Goal: Task Accomplishment & Management: Manage account settings

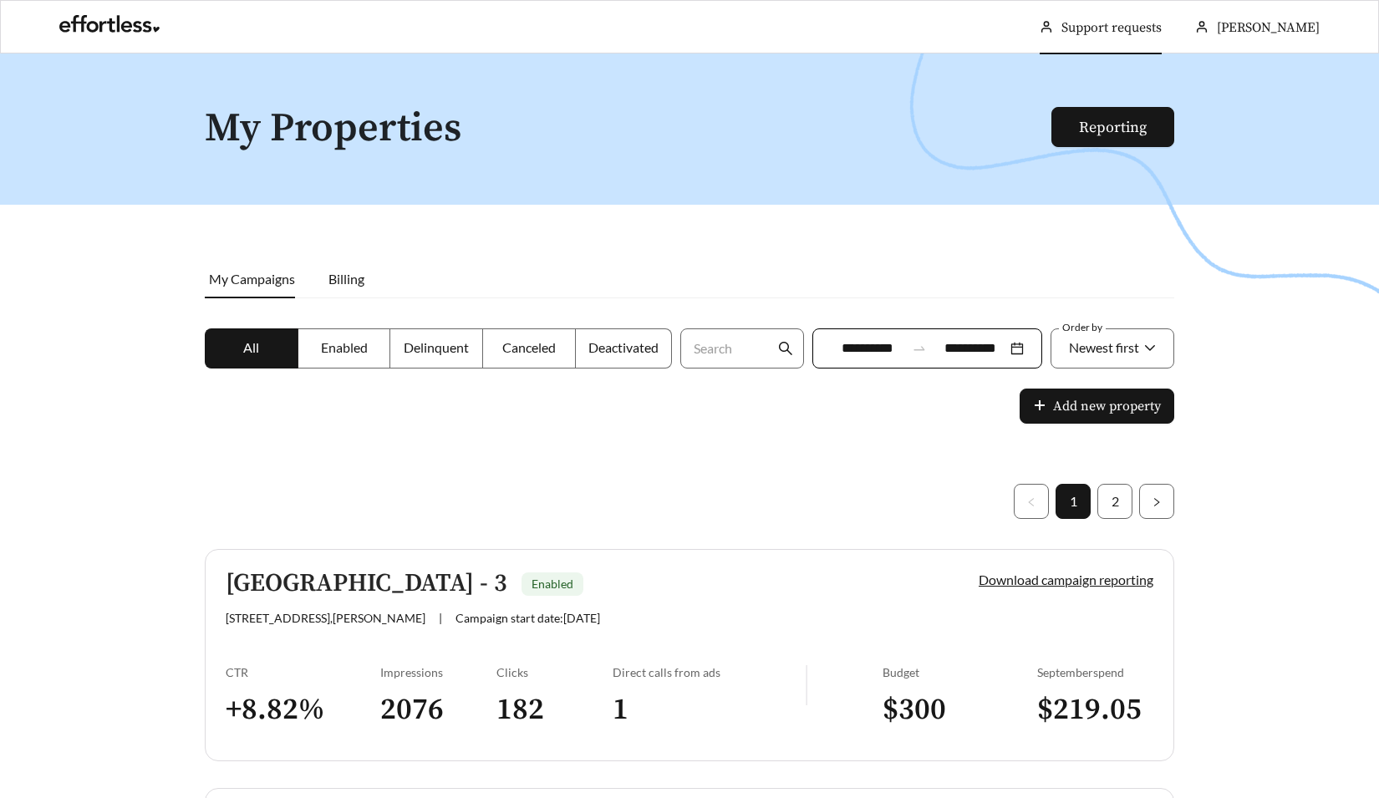
click at [1106, 23] on link "Support requests" at bounding box center [1112, 27] width 100 height 17
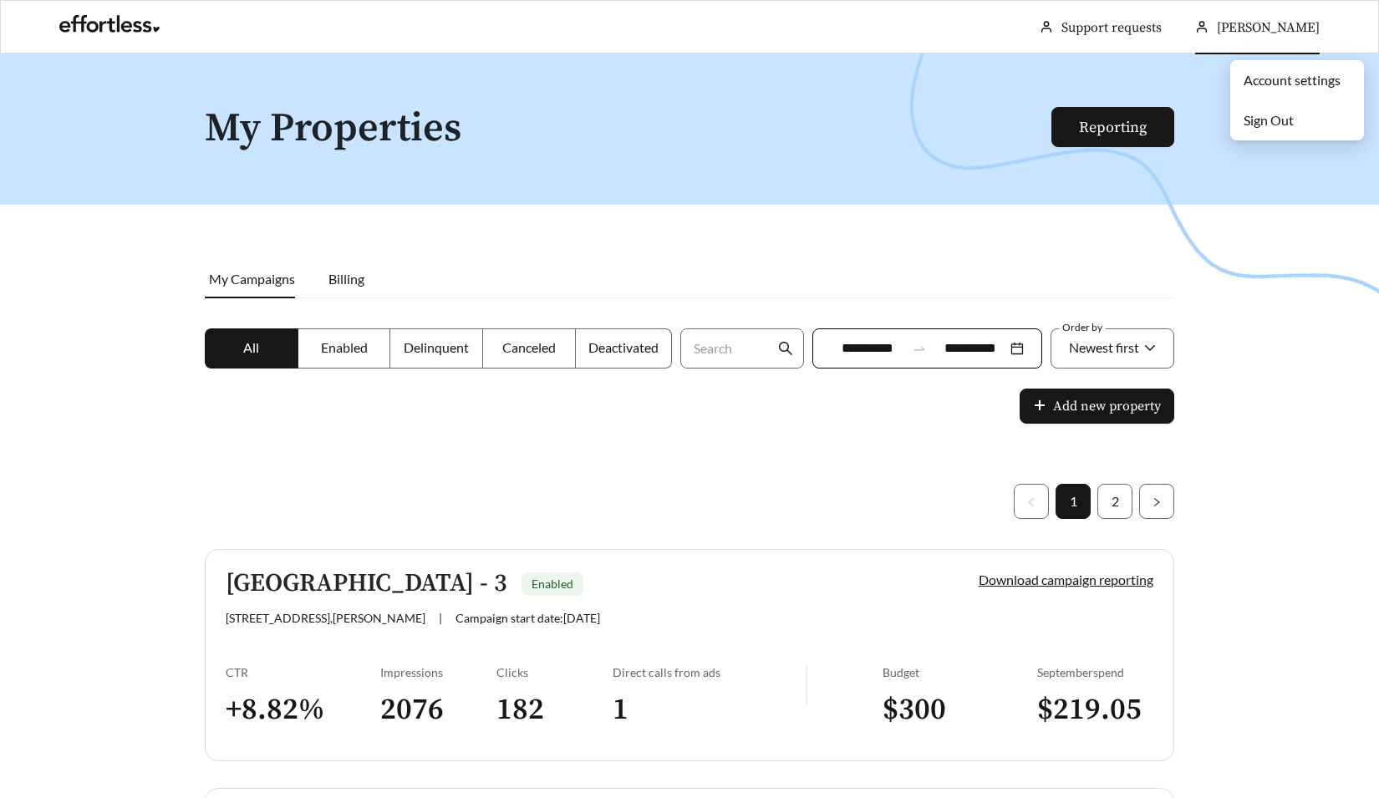
click at [1255, 110] on li "Sign Out" at bounding box center [1297, 120] width 134 height 33
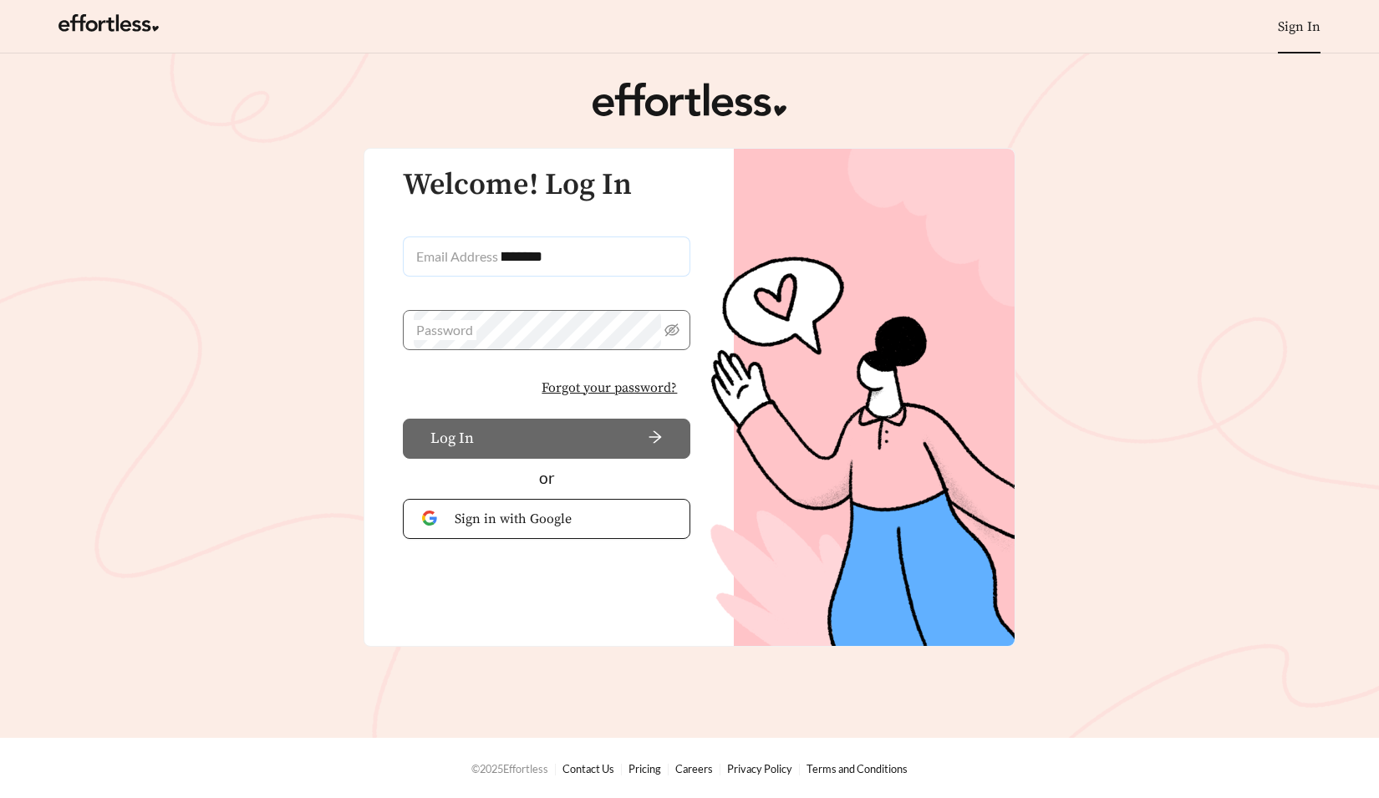
click at [565, 242] on input "**********" at bounding box center [547, 257] width 288 height 40
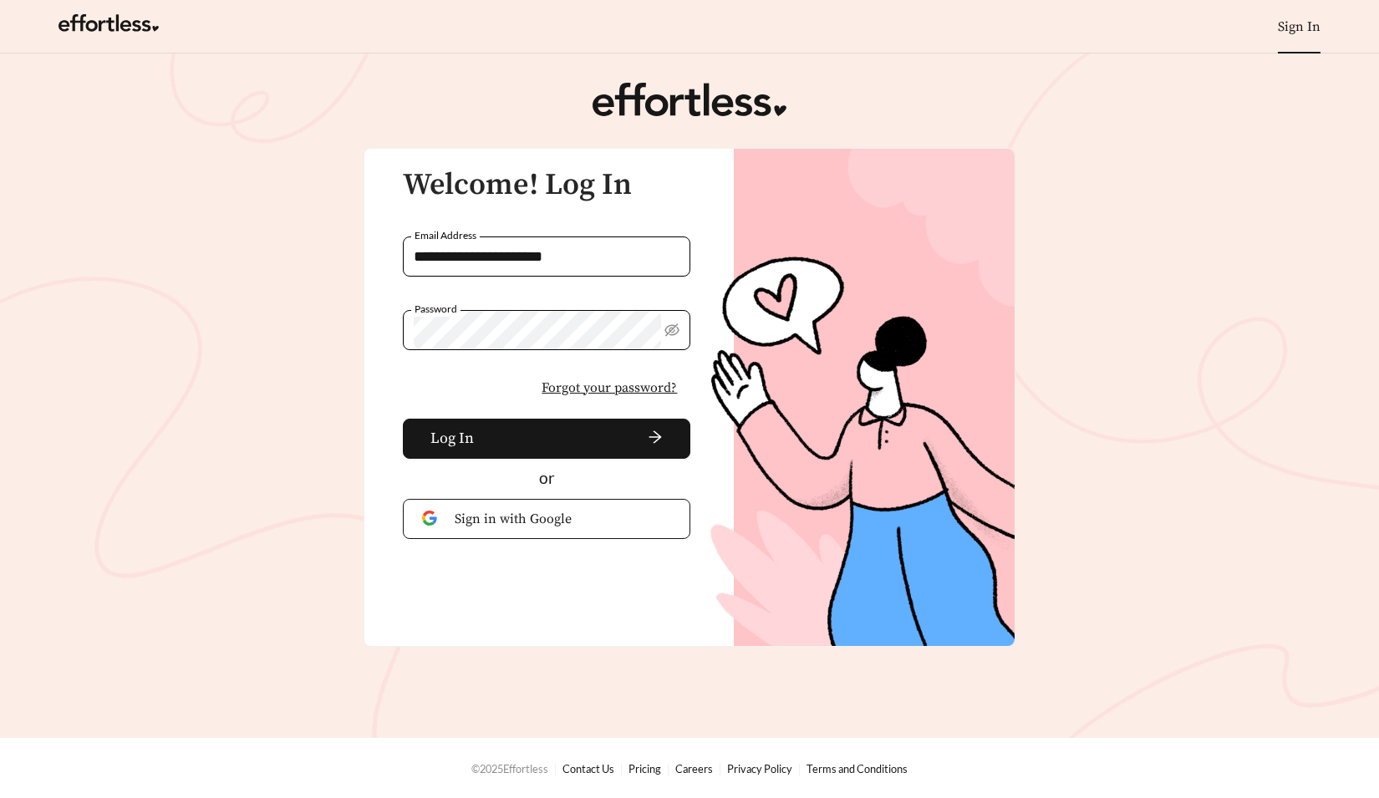
drag, startPoint x: 603, startPoint y: 258, endPoint x: 134, endPoint y: 252, distance: 469.0
click at [134, 252] on main "**********" at bounding box center [689, 395] width 1379 height 685
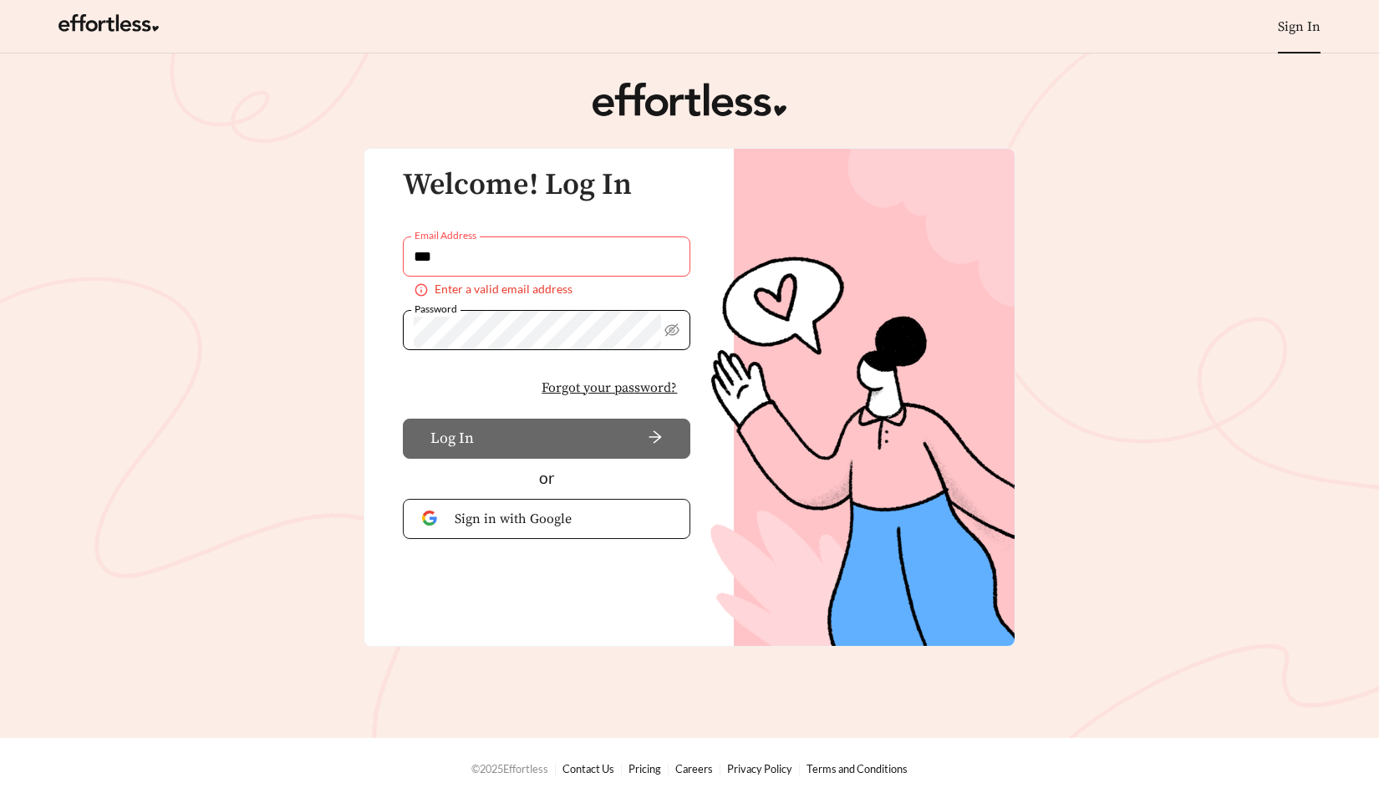
type input "**********"
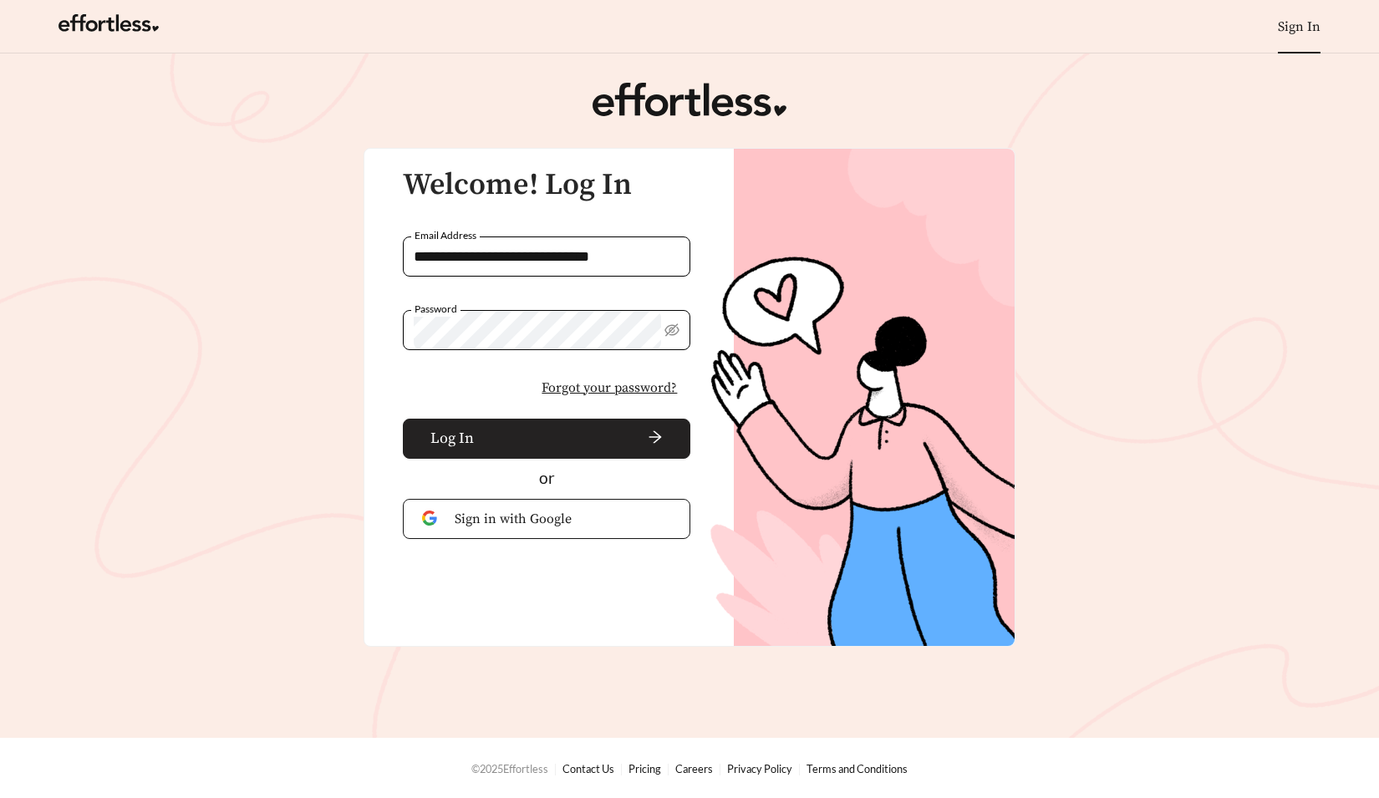
click at [486, 432] on span "arrow-right" at bounding box center [572, 439] width 182 height 18
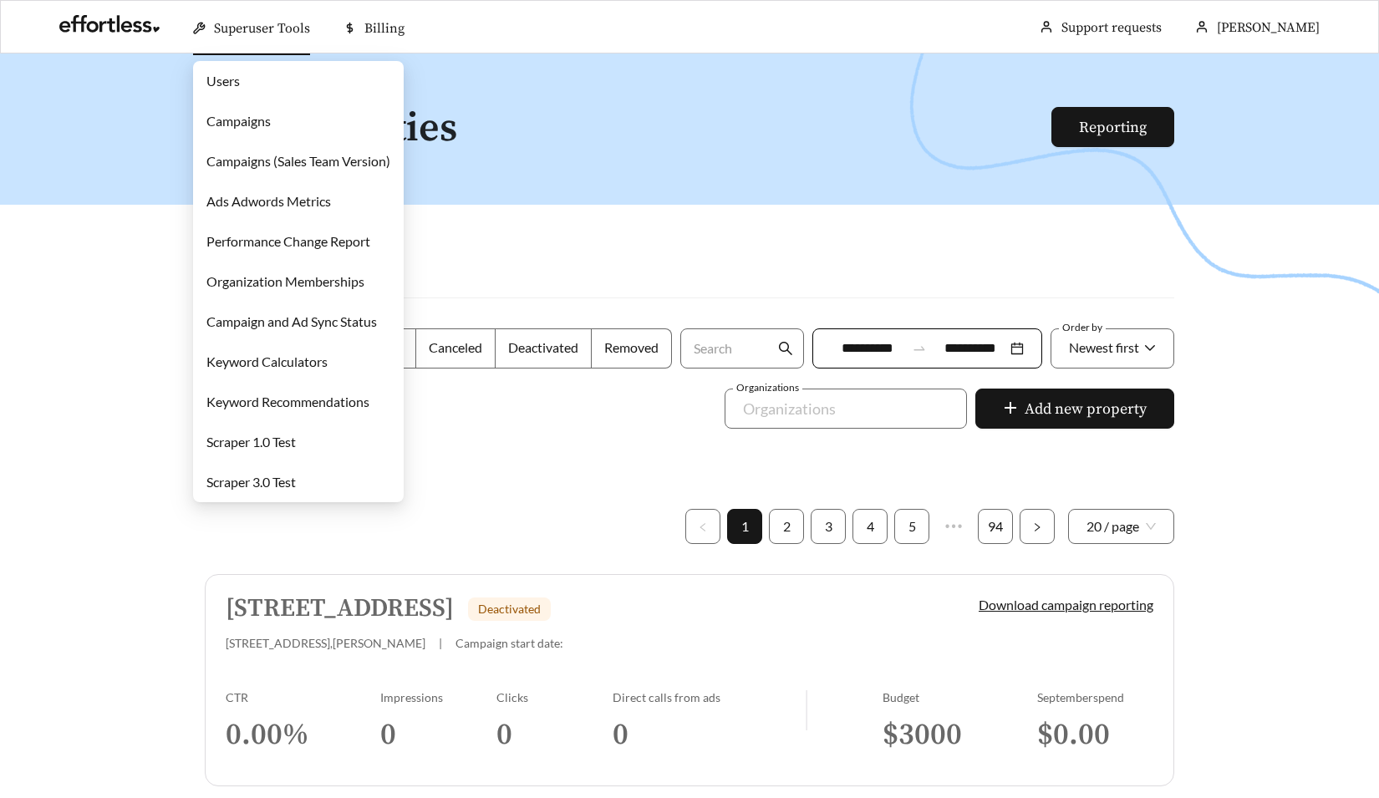
click at [271, 124] on link "Campaigns" at bounding box center [238, 121] width 64 height 16
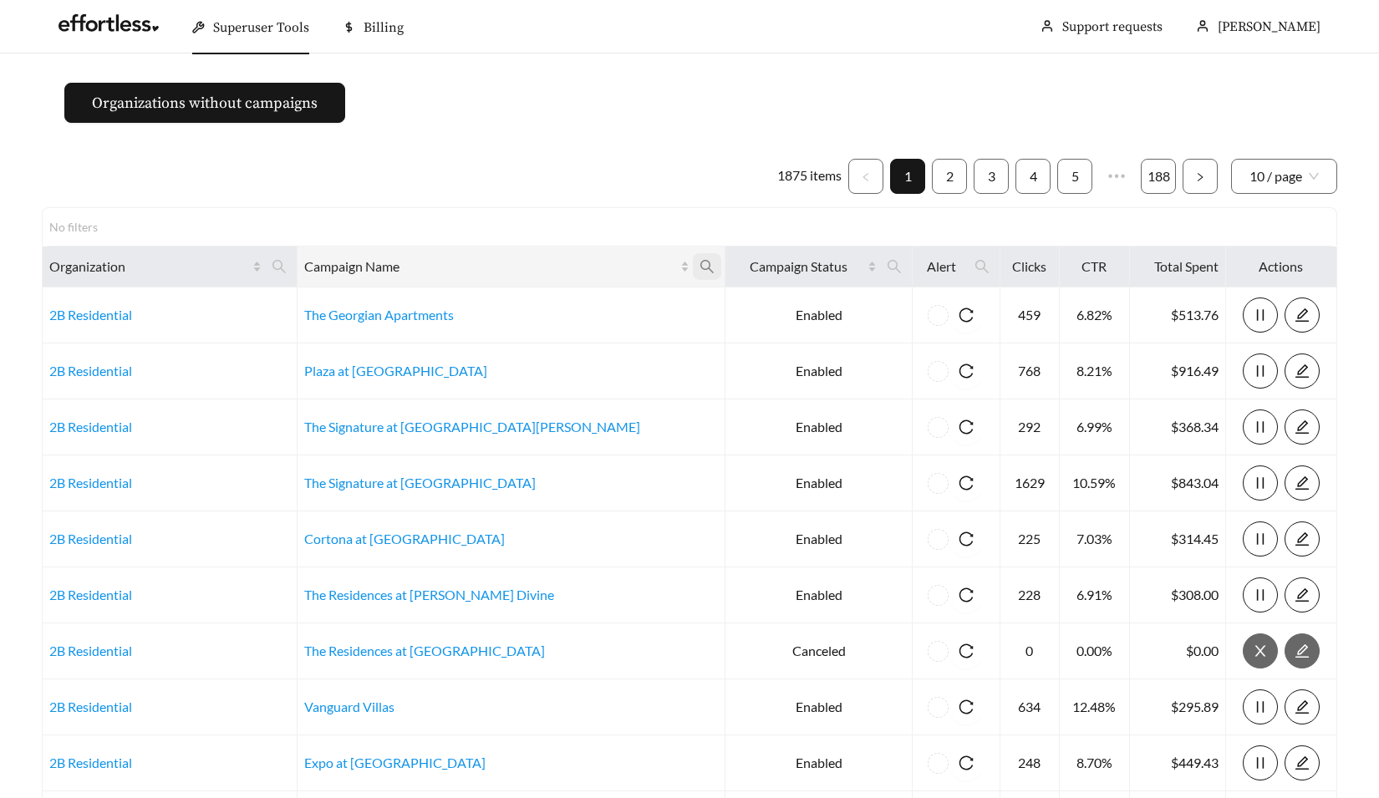
click at [700, 266] on icon "search" at bounding box center [706, 266] width 13 height 13
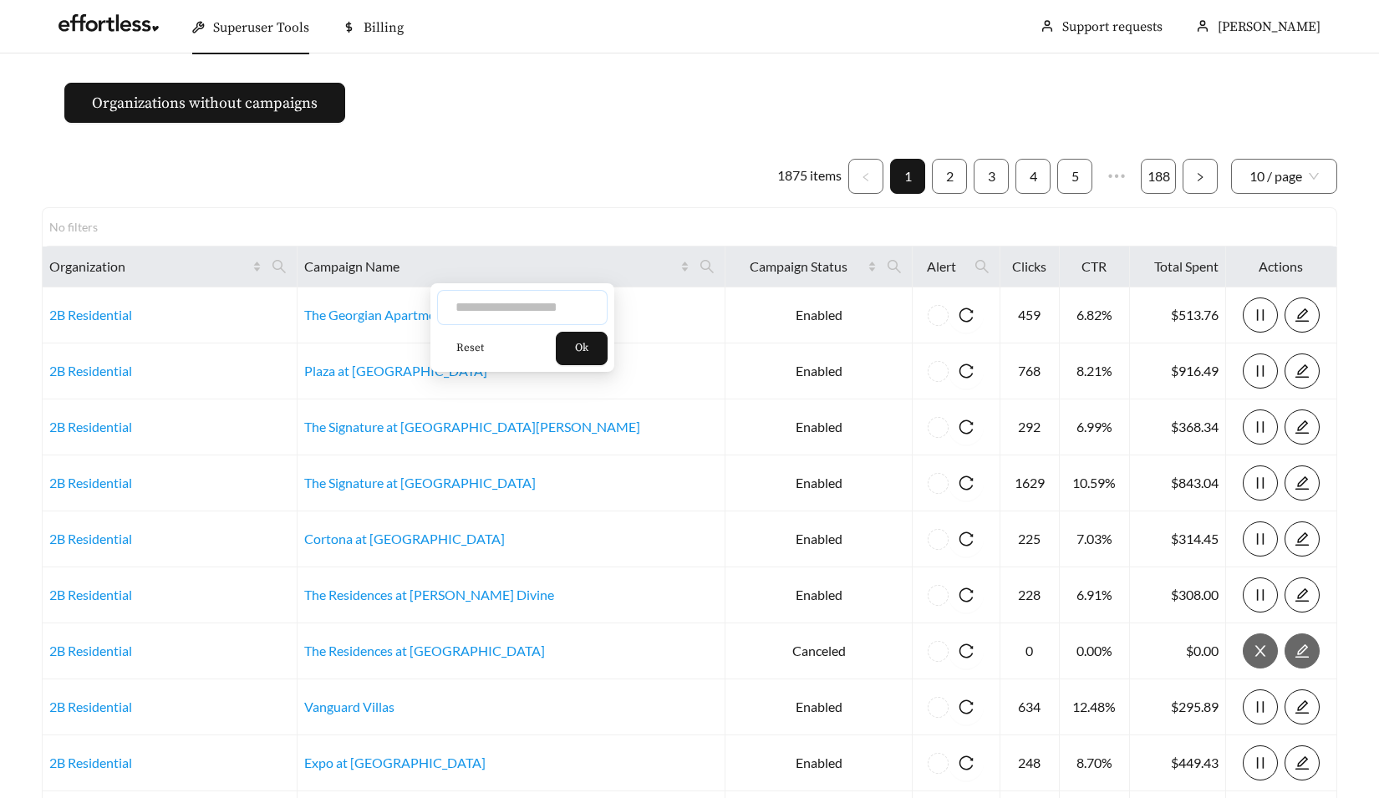
click at [491, 303] on input "text" at bounding box center [522, 307] width 171 height 35
type input "******"
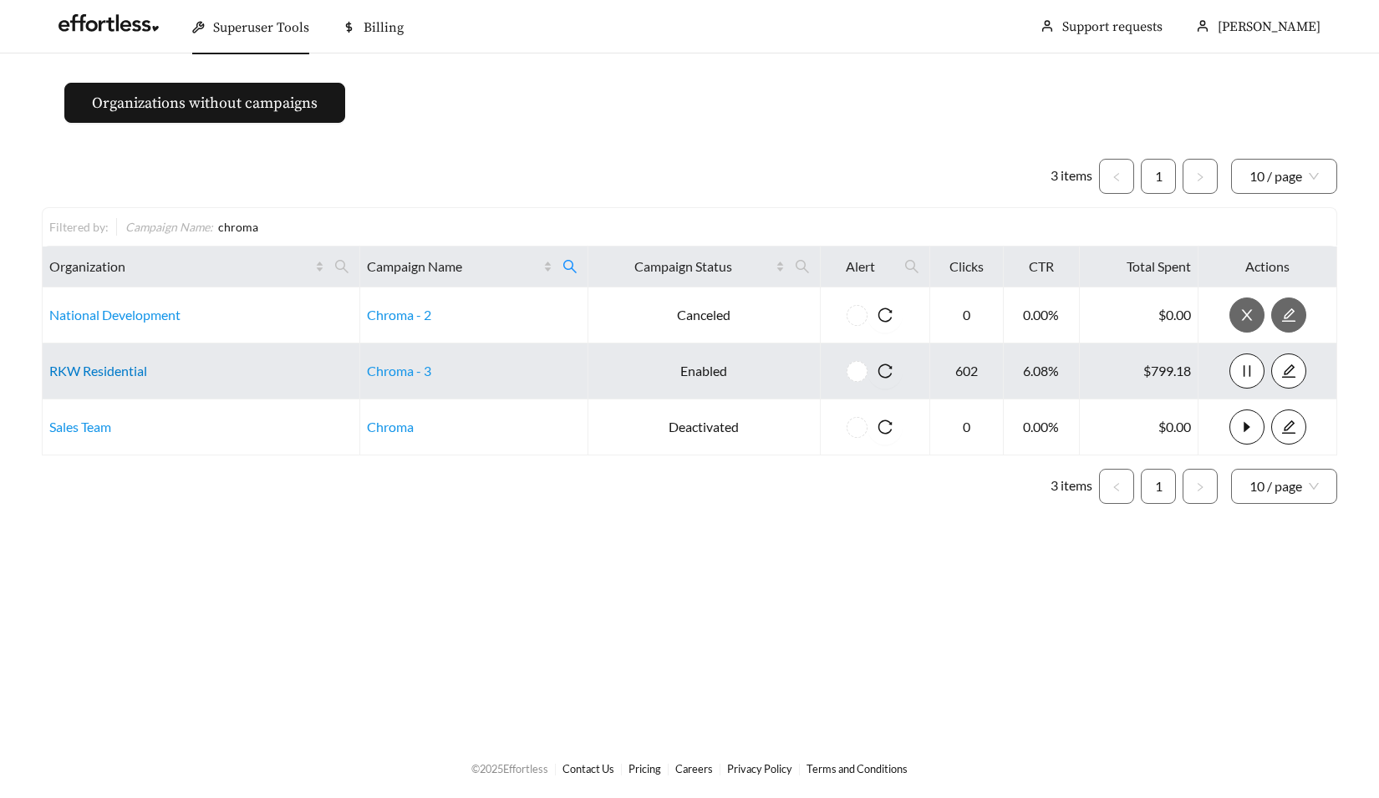
click at [127, 369] on link "RKW Residential" at bounding box center [98, 371] width 98 height 16
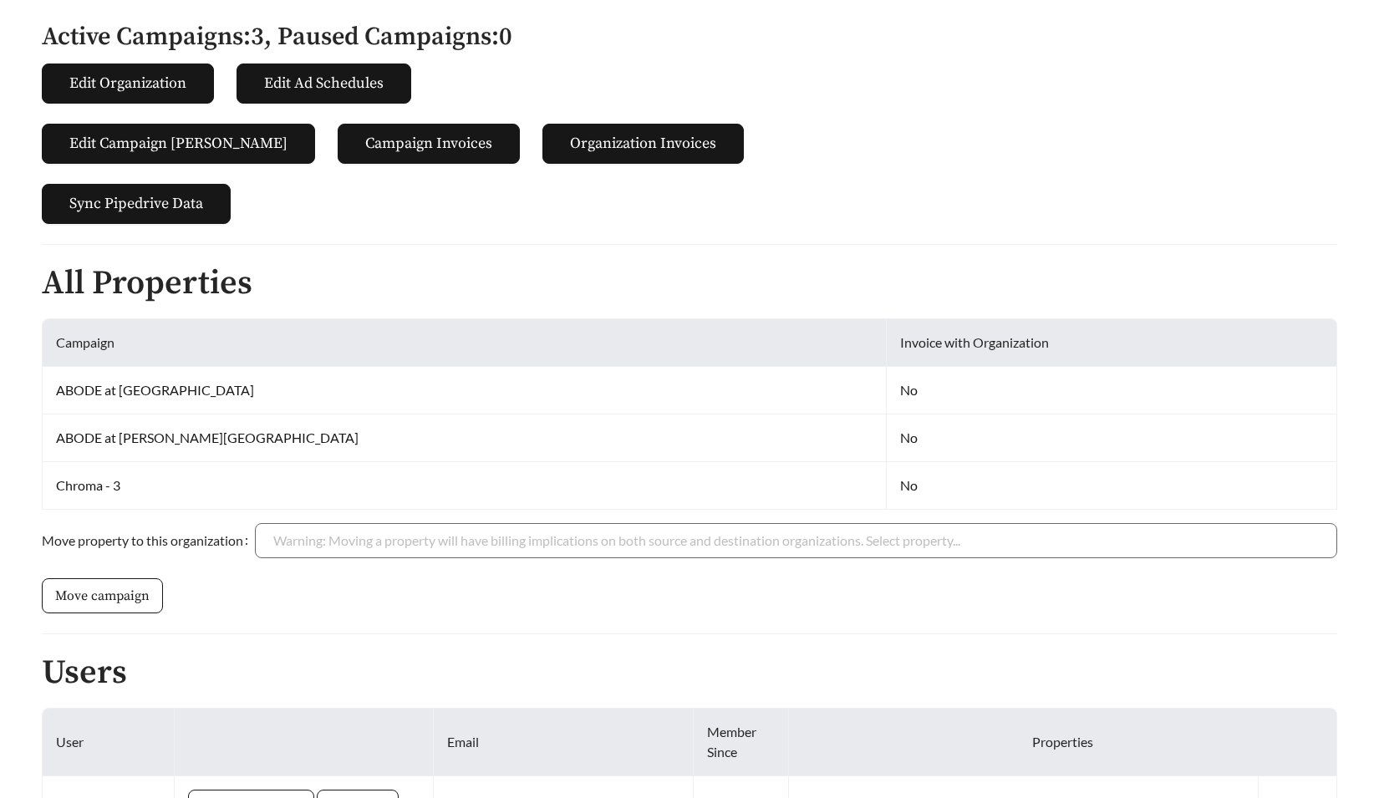
scroll to position [388, 0]
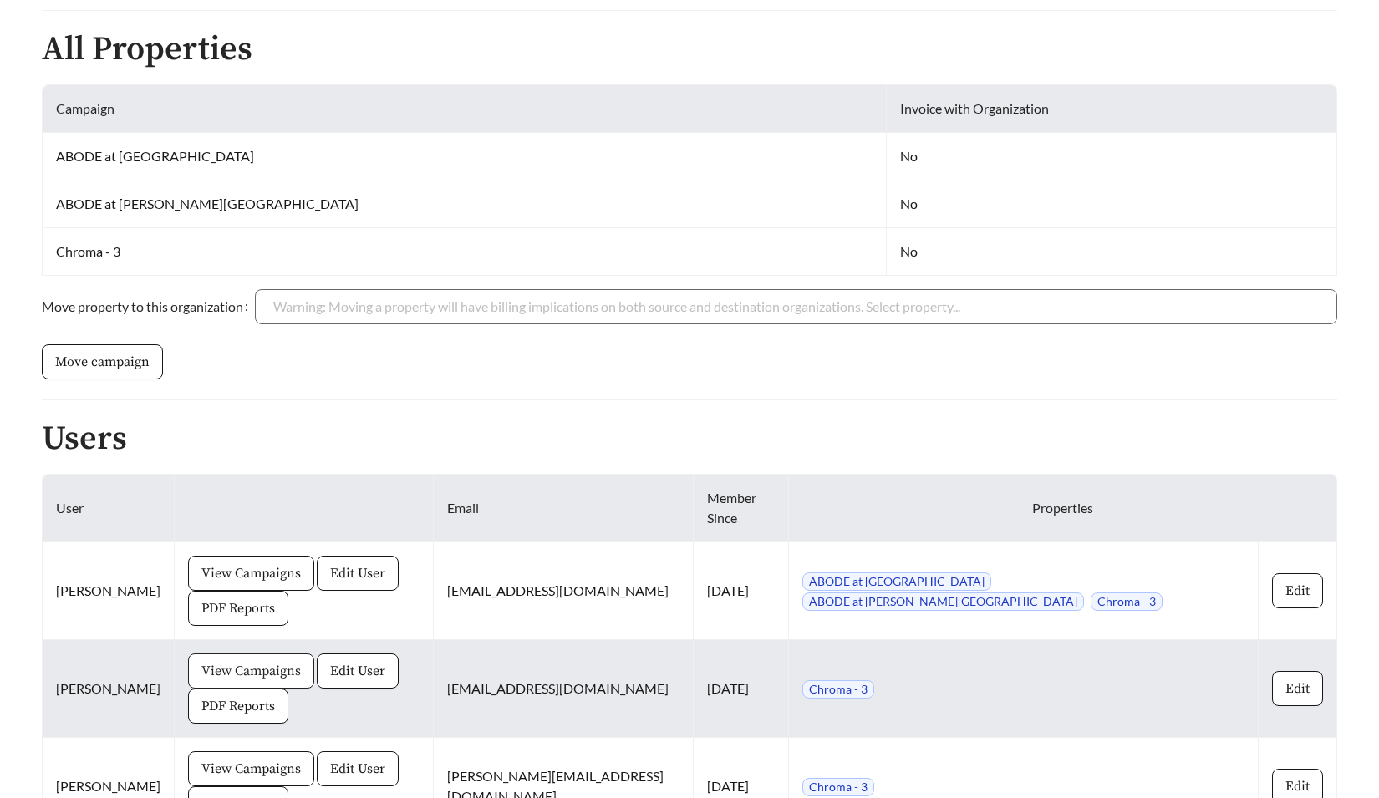
click at [270, 661] on span "View Campaigns" at bounding box center [250, 671] width 99 height 20
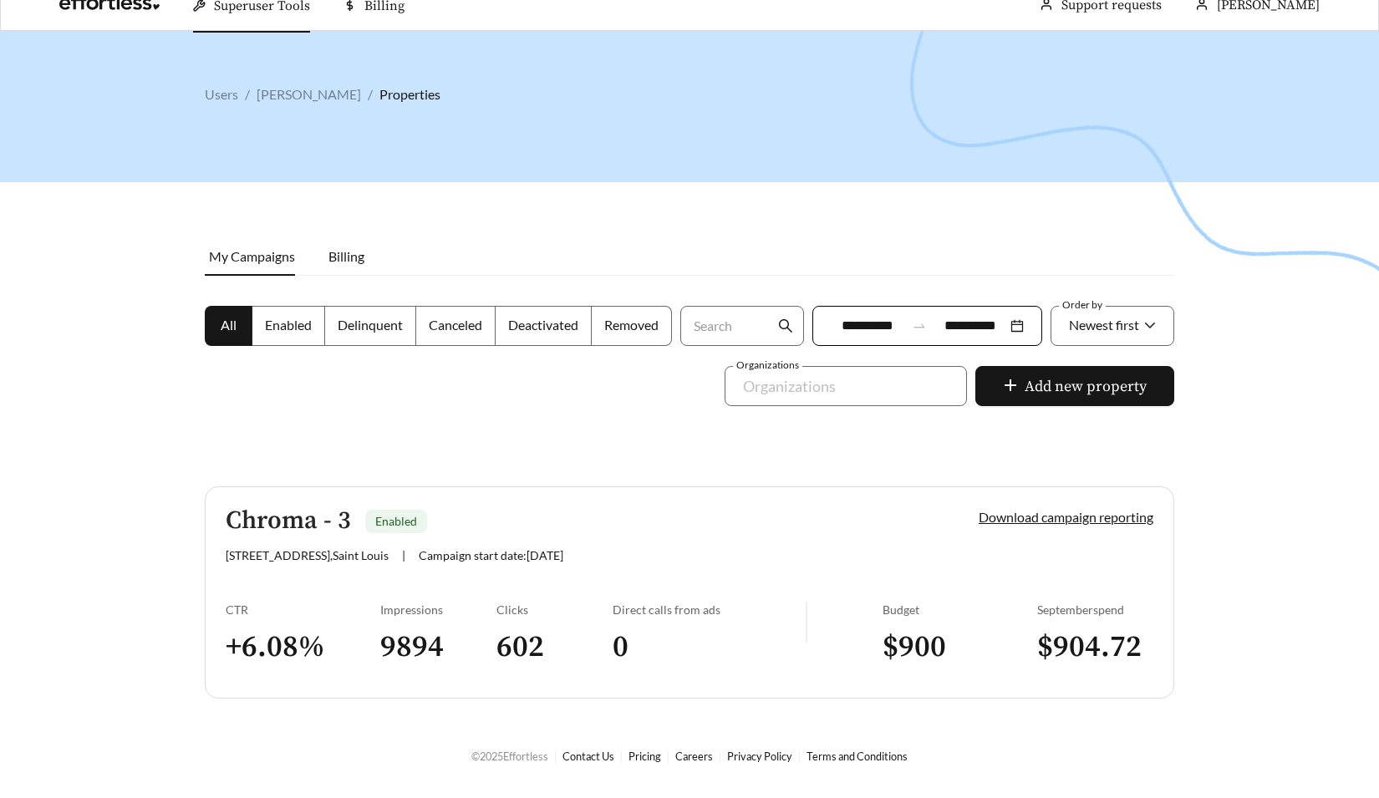
scroll to position [24, 0]
click at [270, 623] on div "CTR + 6.08 %" at bounding box center [303, 640] width 155 height 79
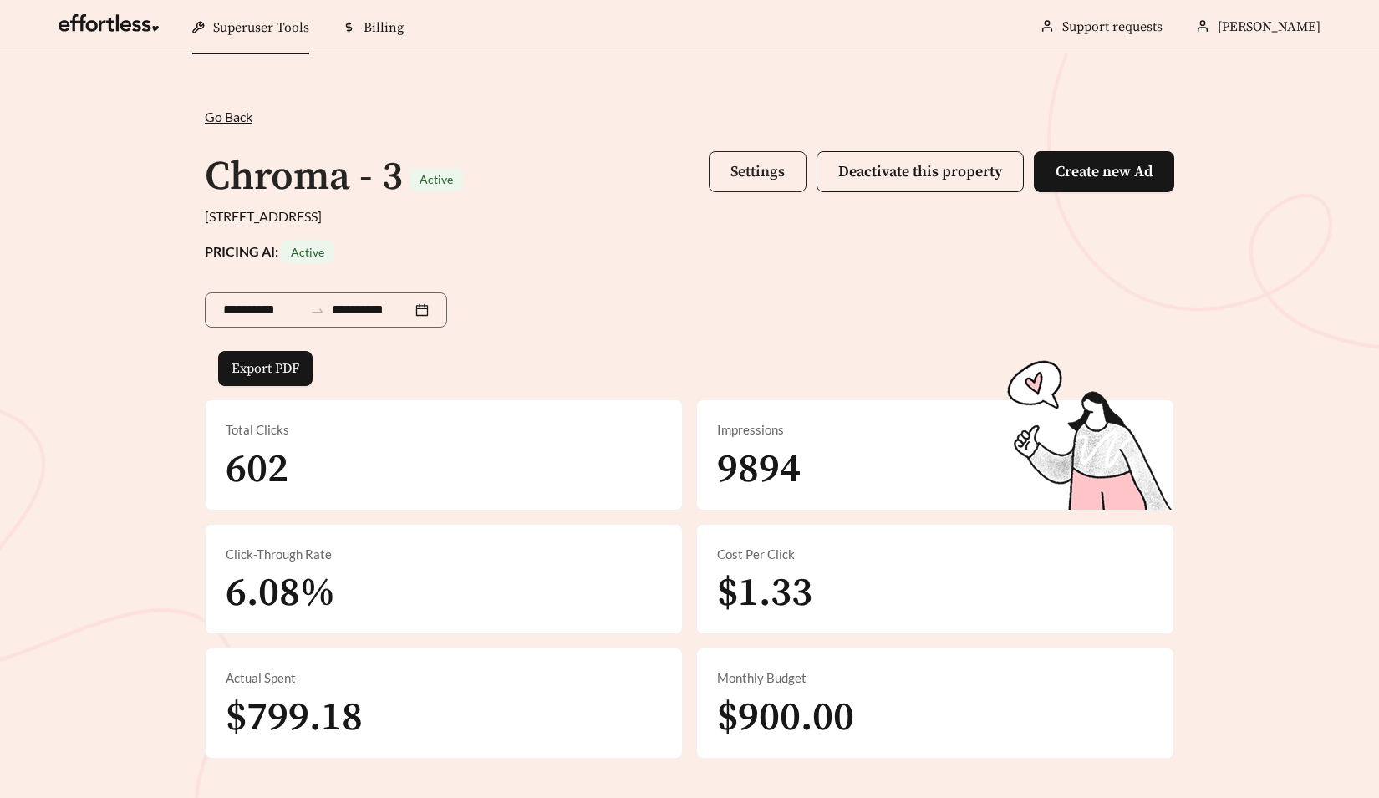
click at [756, 163] on span "Settings" at bounding box center [758, 171] width 54 height 19
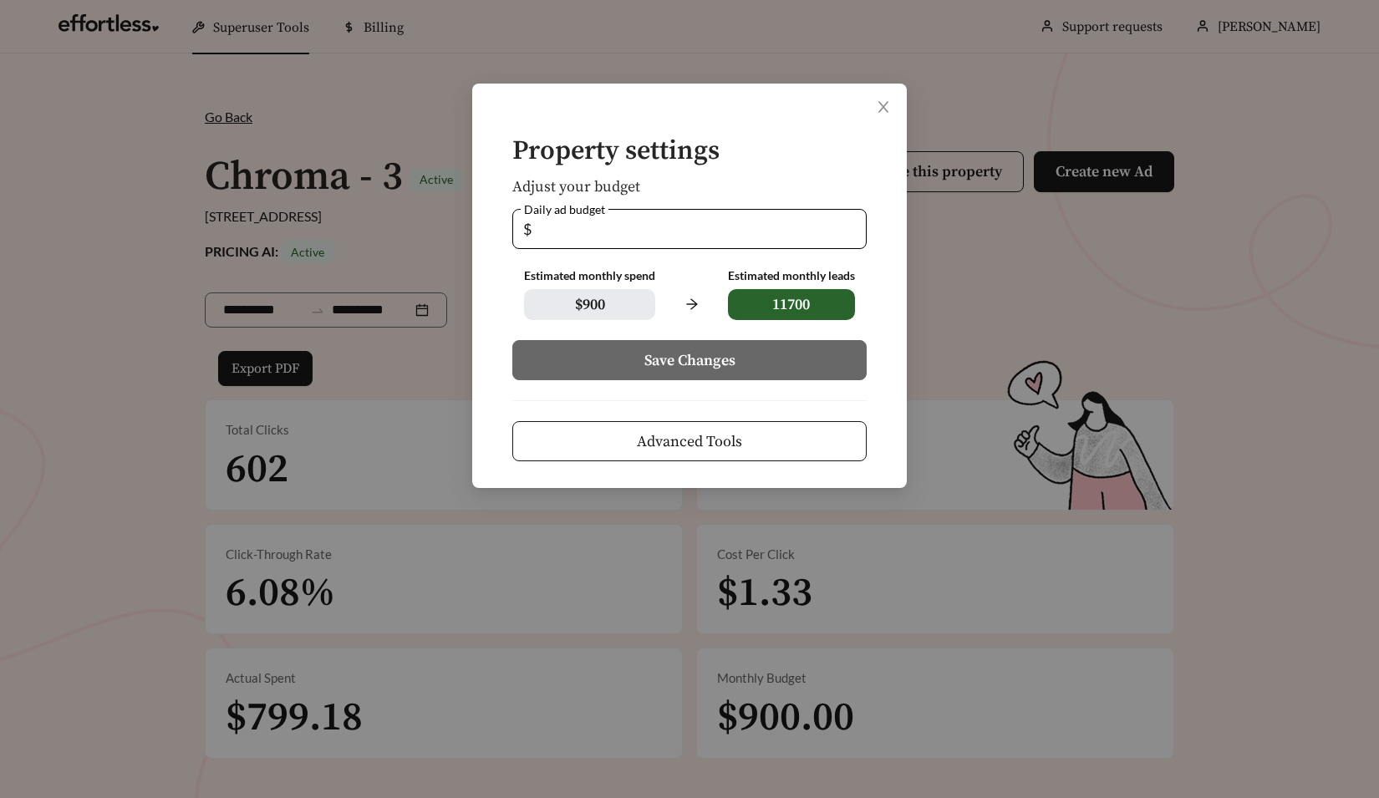
click at [695, 441] on span "Advanced Tools" at bounding box center [689, 441] width 105 height 23
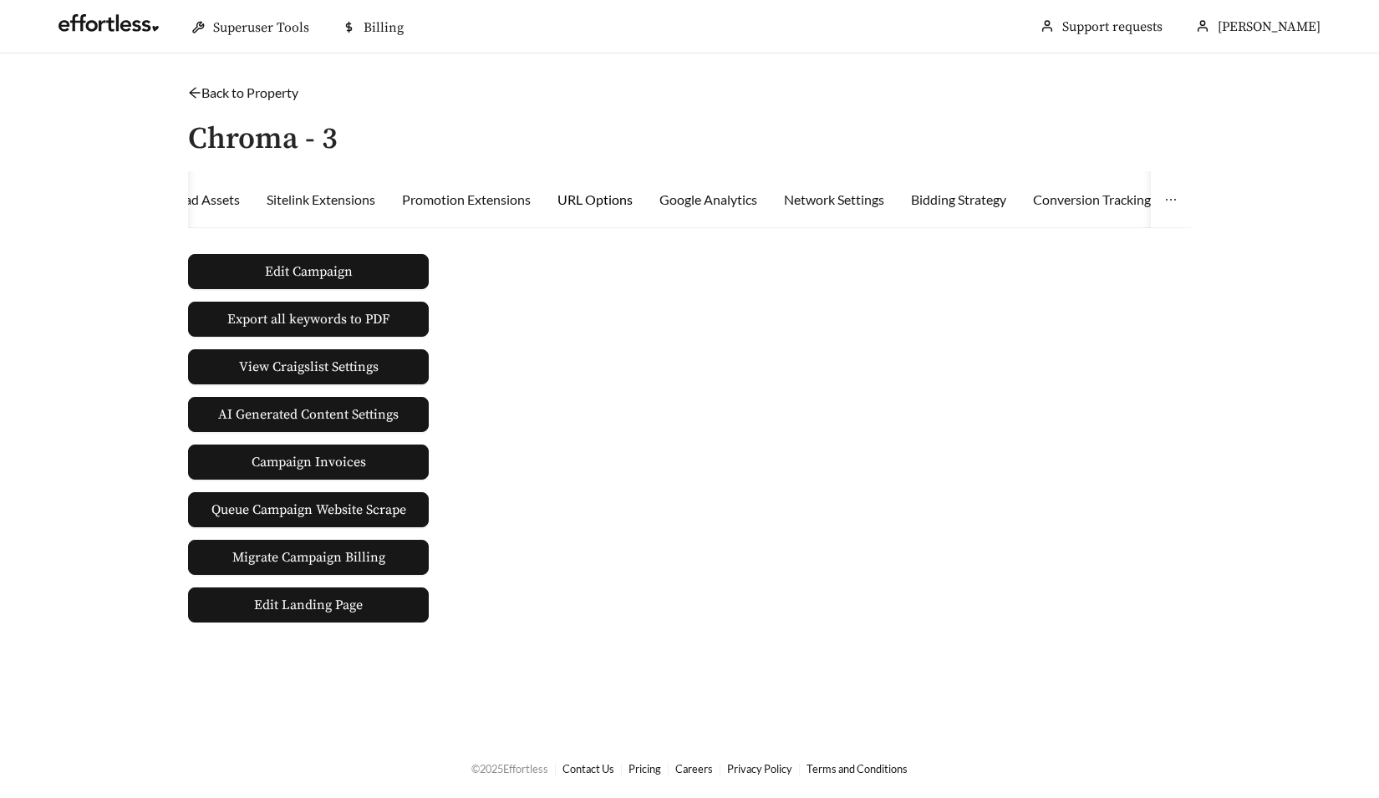
click at [616, 204] on div "URL Options" at bounding box center [595, 200] width 75 height 20
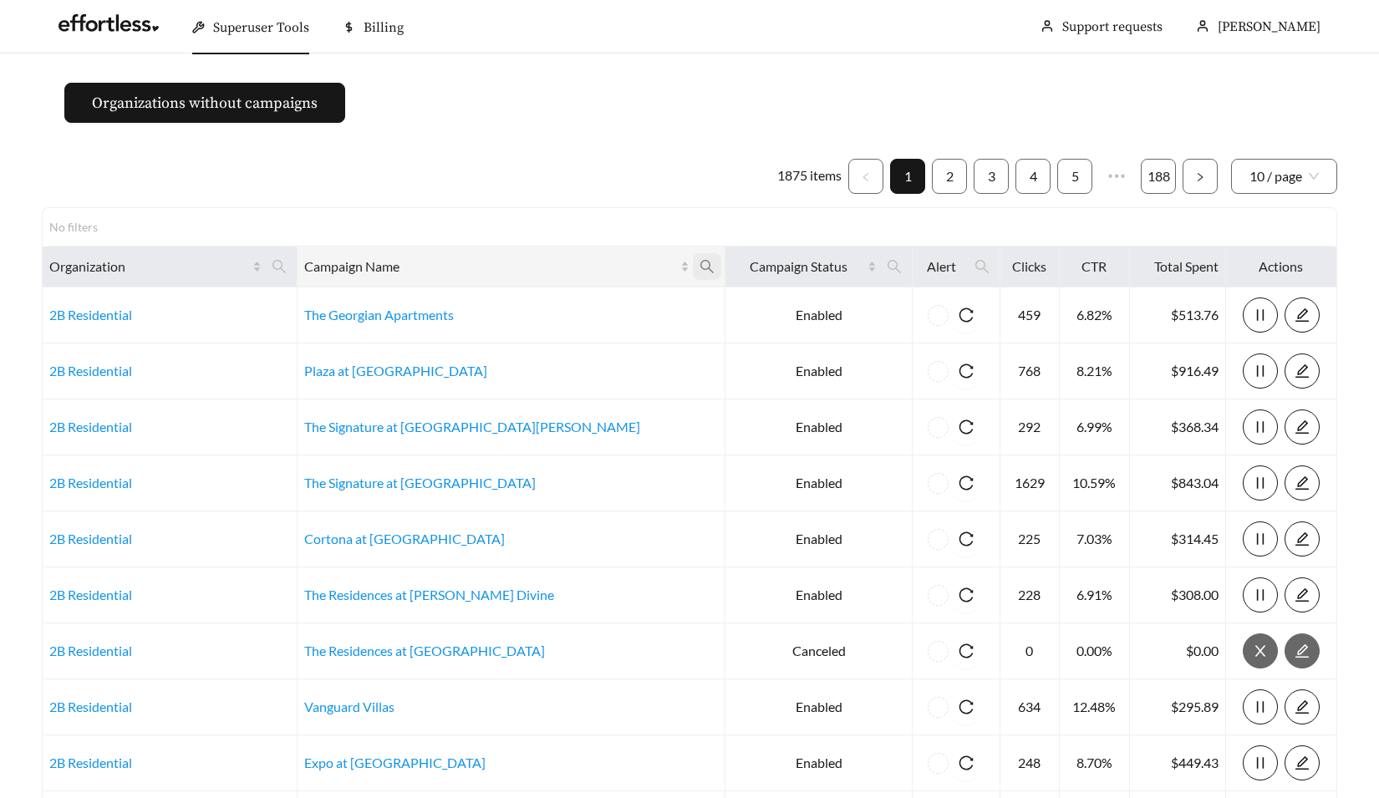
click at [700, 266] on icon "search" at bounding box center [707, 266] width 15 height 15
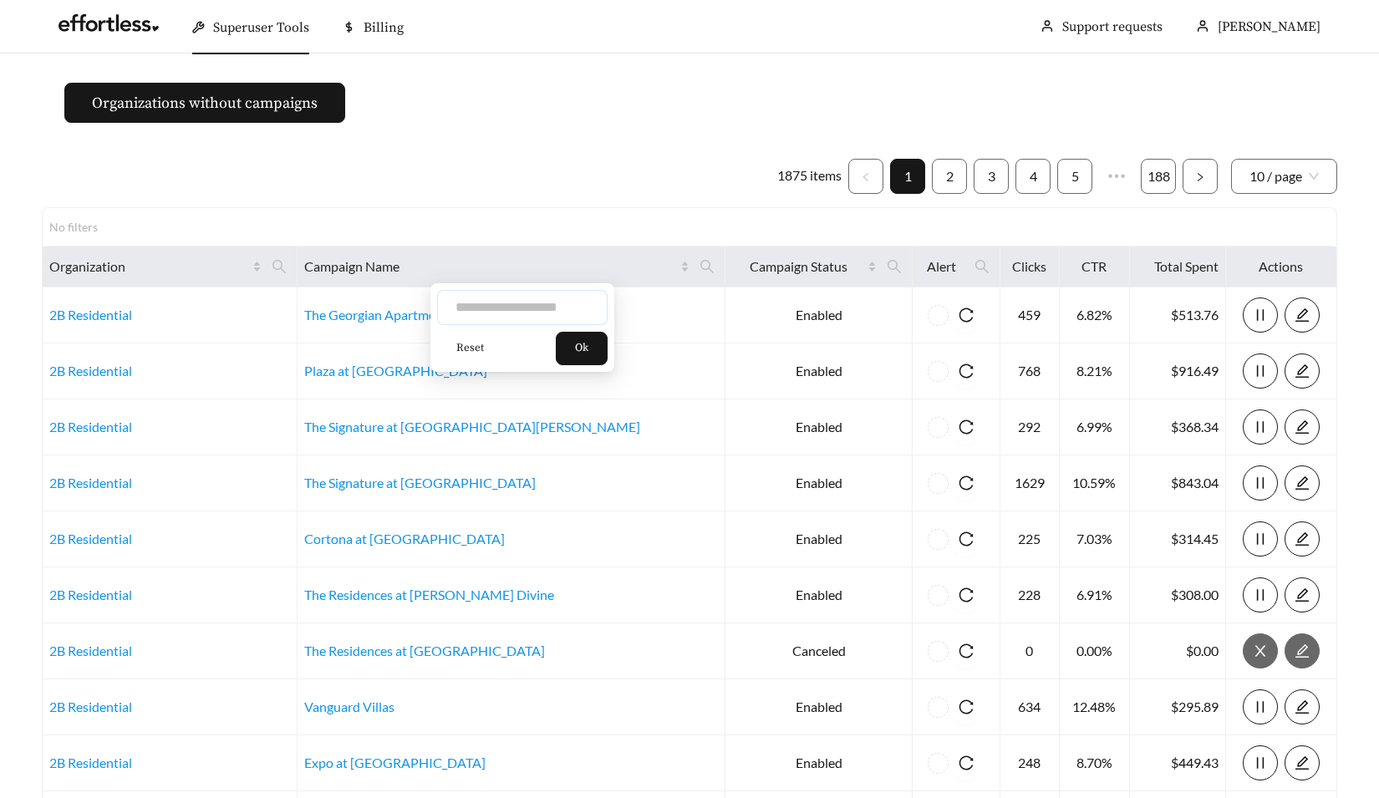
click at [534, 307] on input "text" at bounding box center [522, 307] width 171 height 35
type input "********"
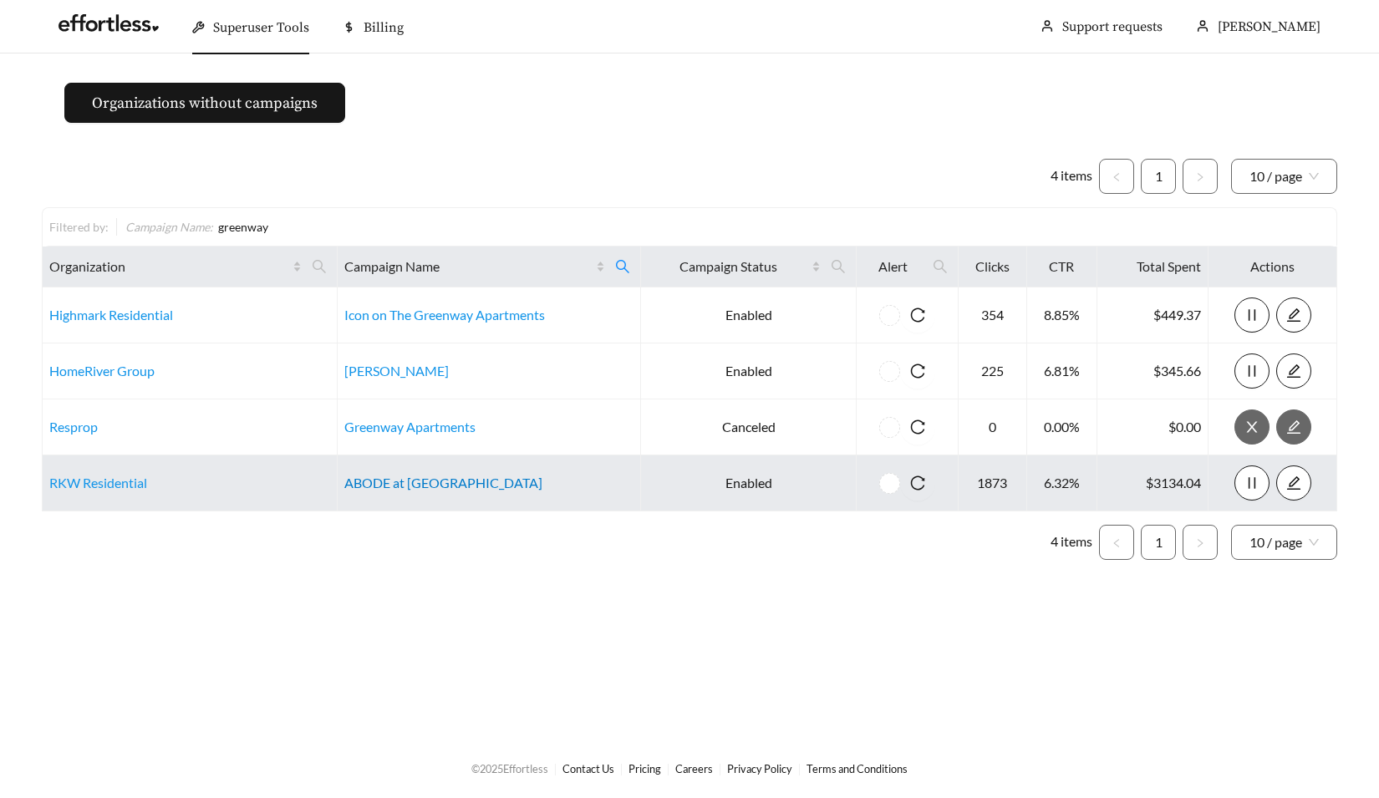
click at [350, 484] on link "ABODE at Greenway" at bounding box center [443, 483] width 198 height 16
click at [103, 481] on link "RKW Residential" at bounding box center [98, 483] width 98 height 16
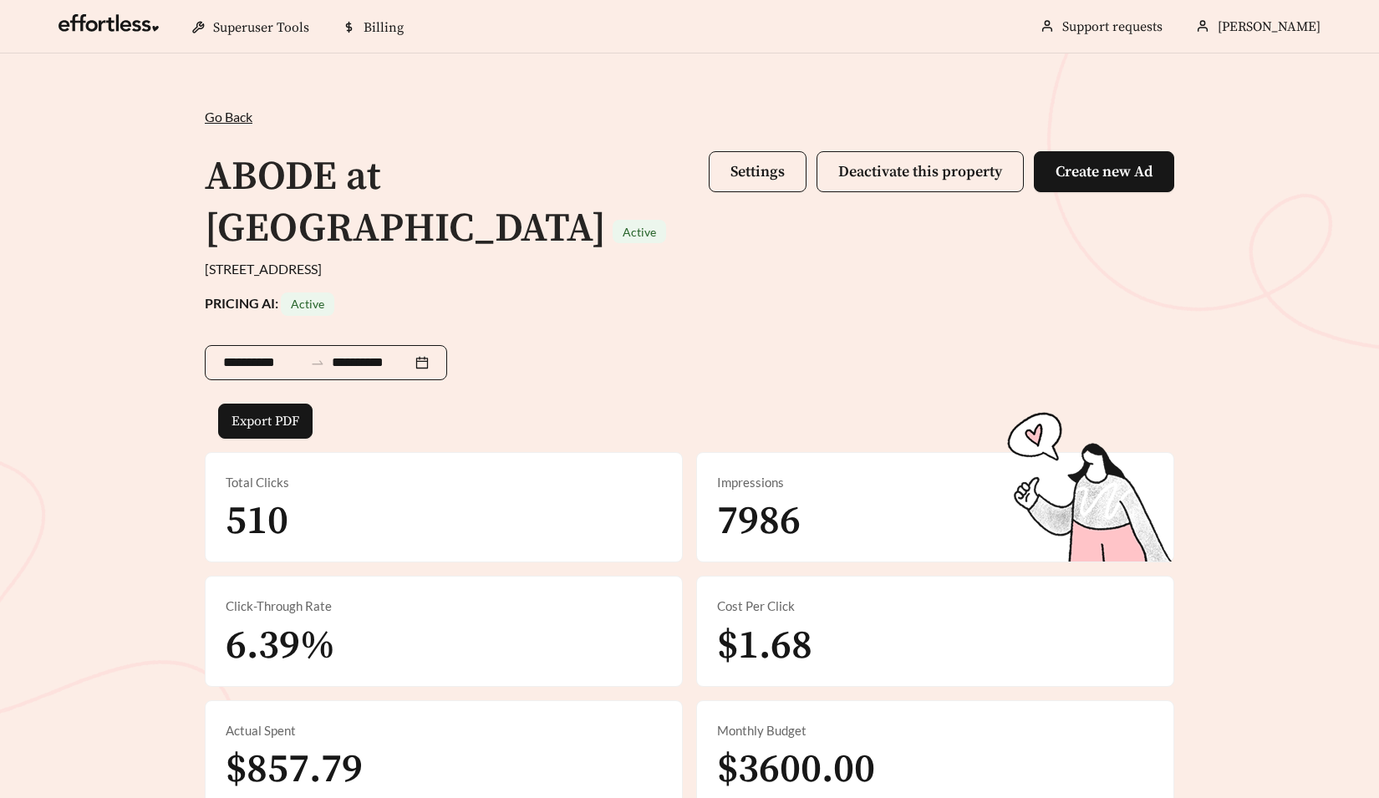
click at [249, 353] on input "**********" at bounding box center [263, 363] width 80 height 20
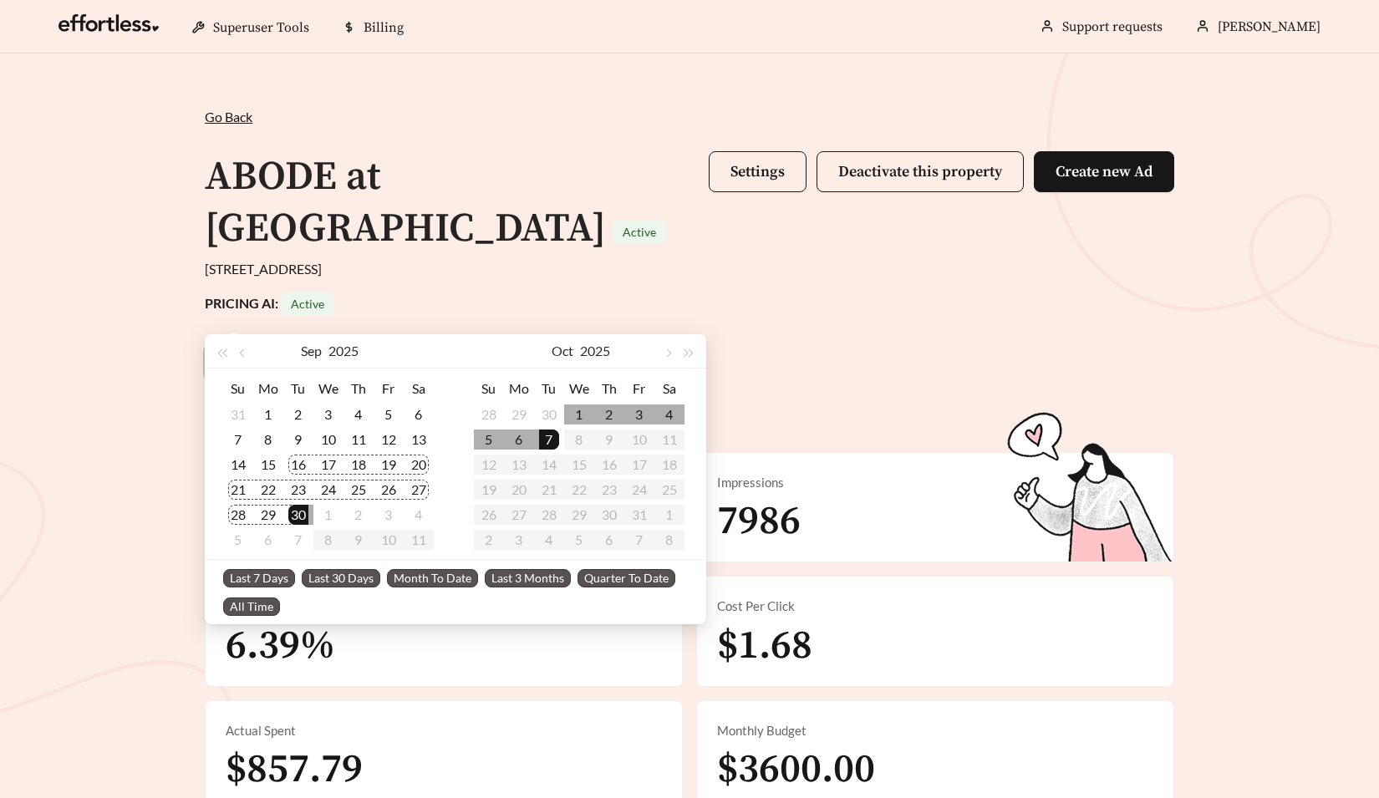
type input "**********"
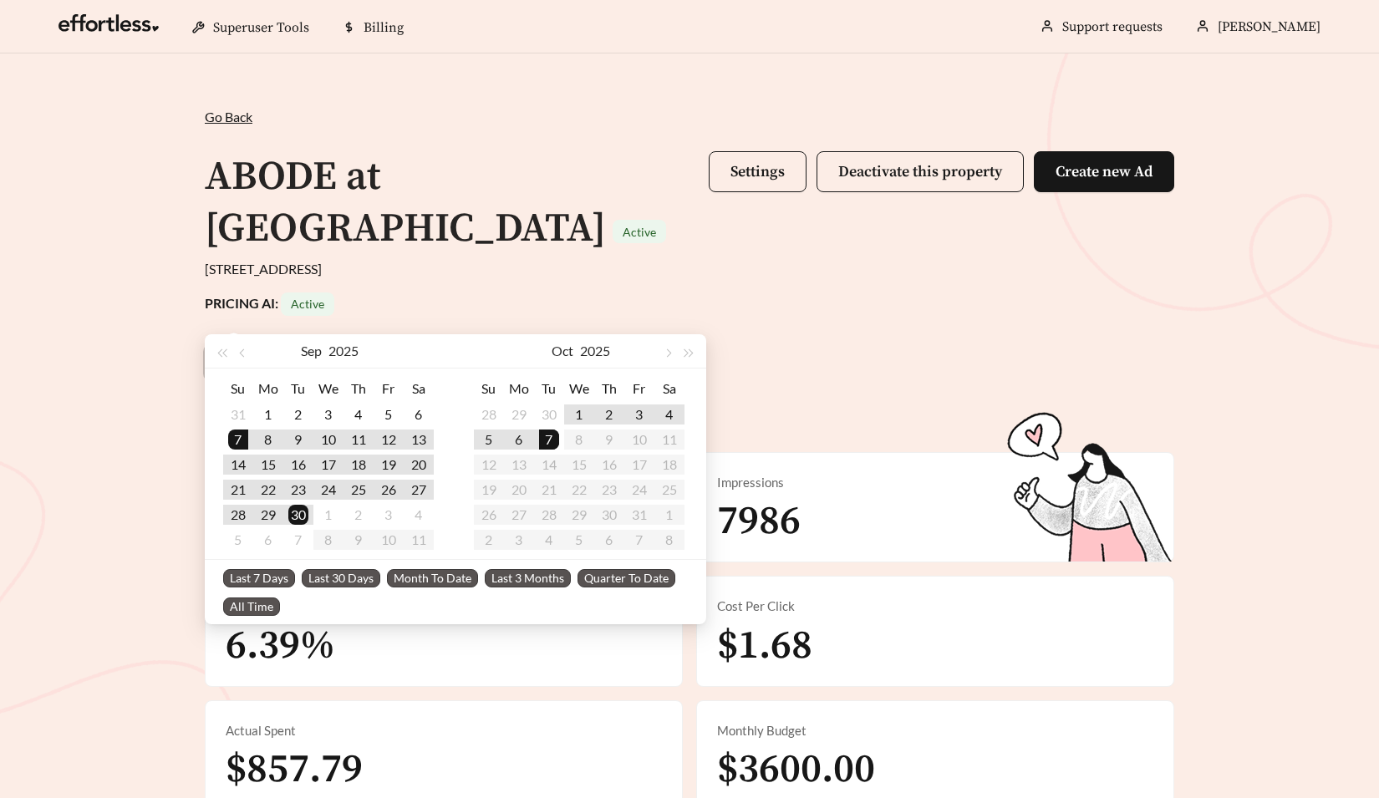
click at [336, 573] on span "Last 30 Days" at bounding box center [341, 578] width 79 height 18
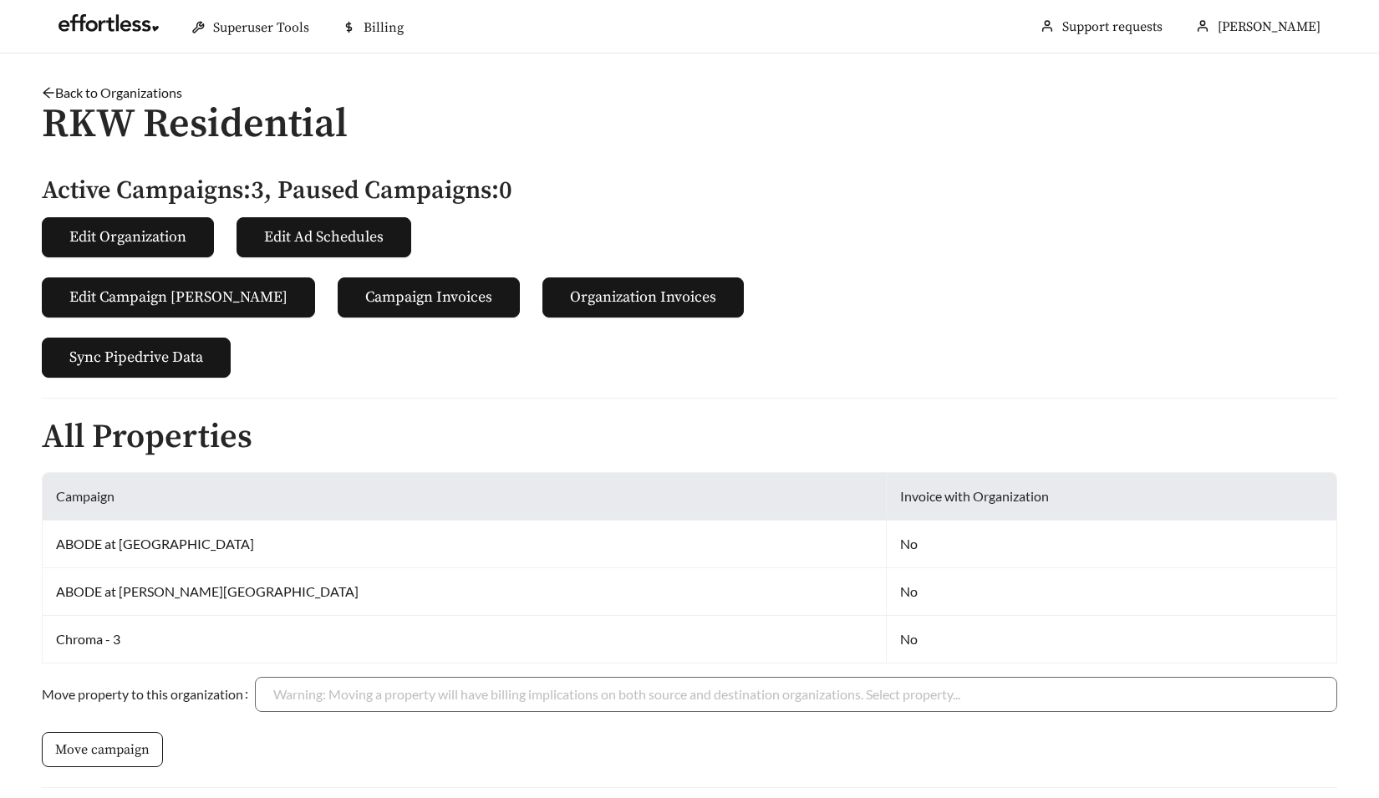
scroll to position [388, 0]
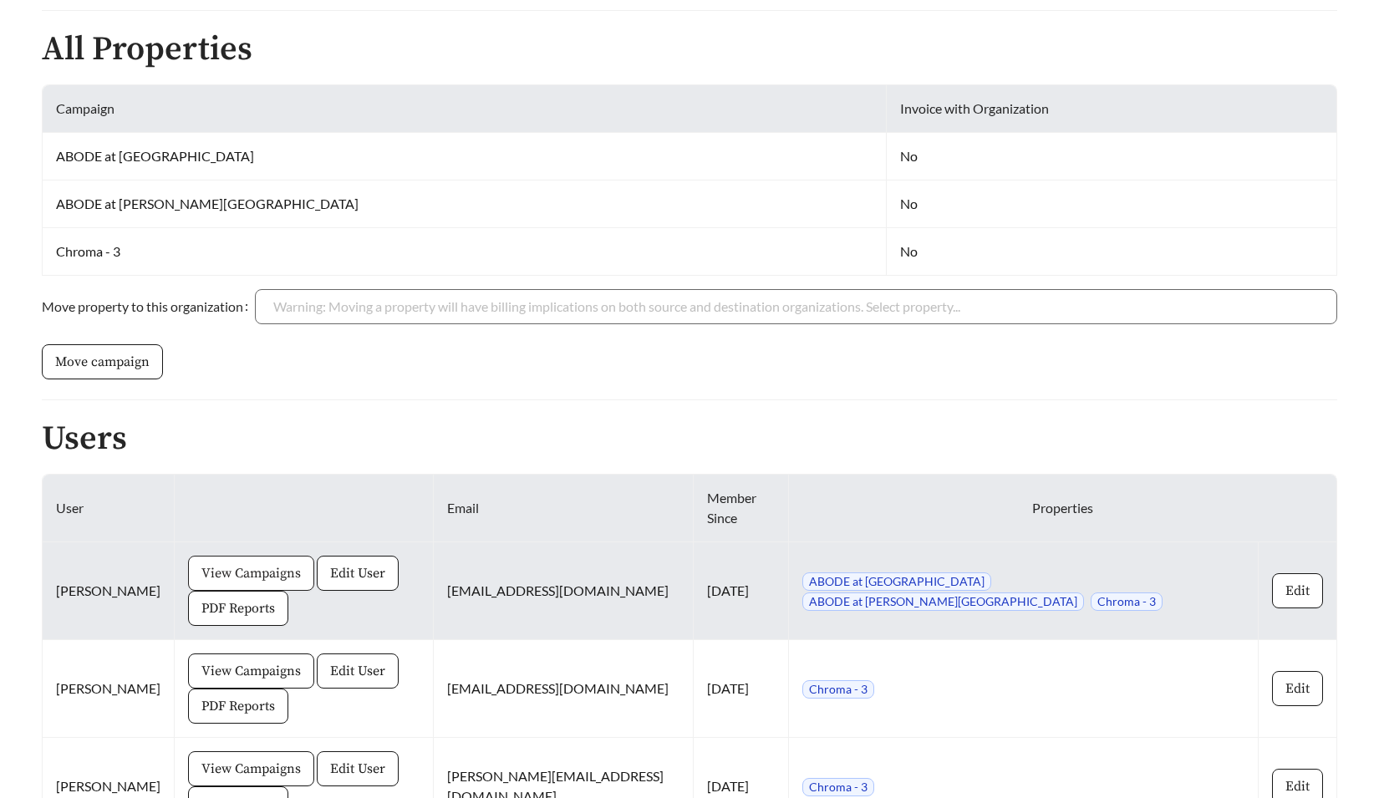
click at [294, 563] on button "View Campaigns" at bounding box center [251, 573] width 126 height 35
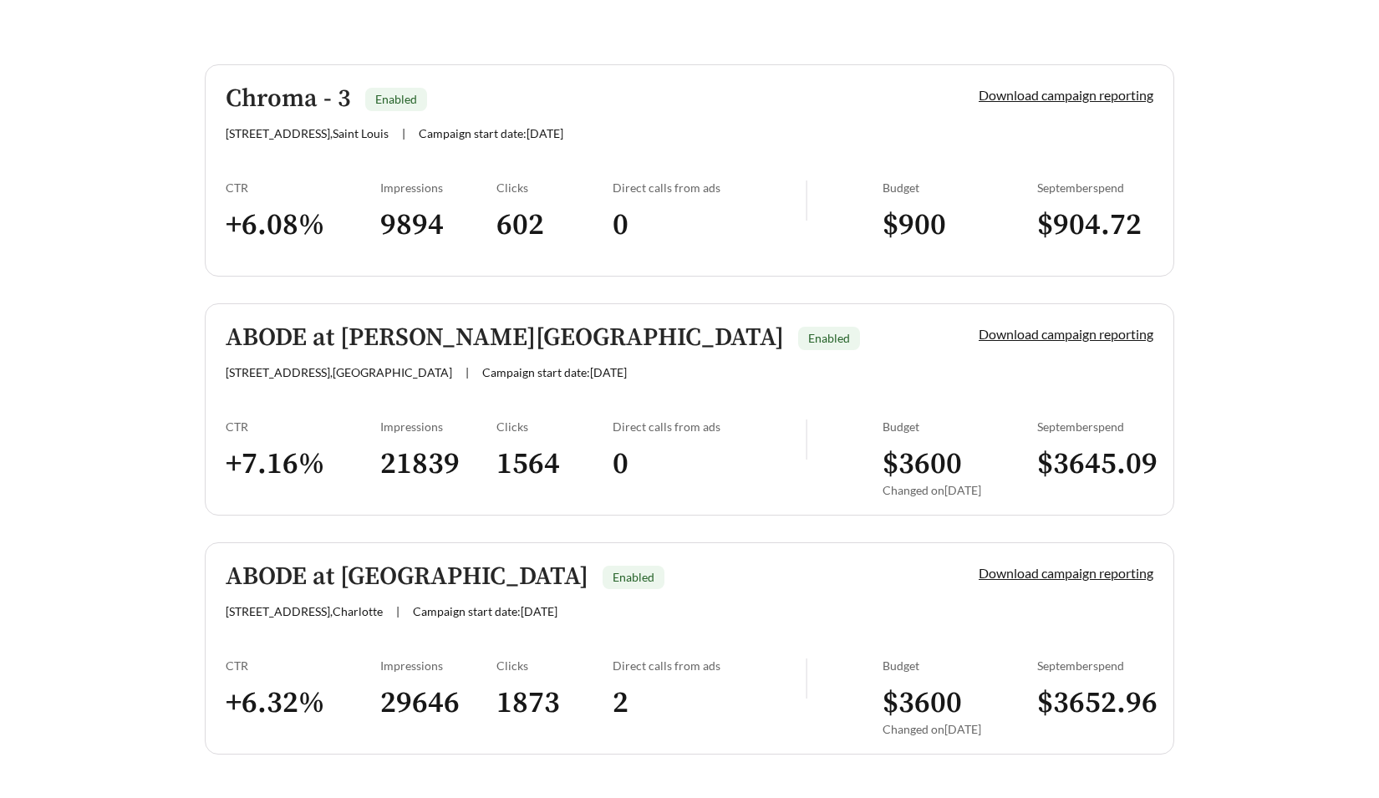
scroll to position [486, 0]
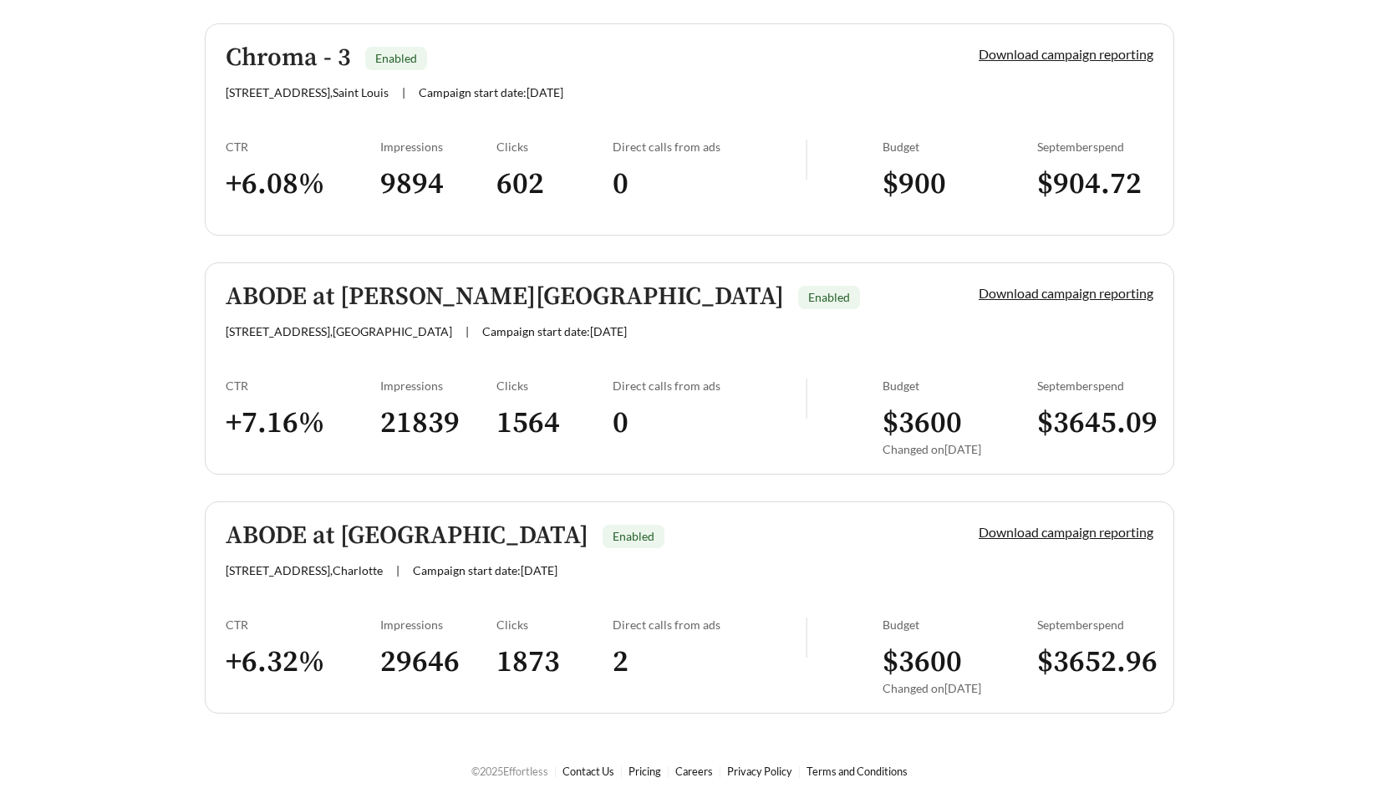
click at [535, 334] on span "Campaign start date: [DATE]" at bounding box center [554, 331] width 145 height 14
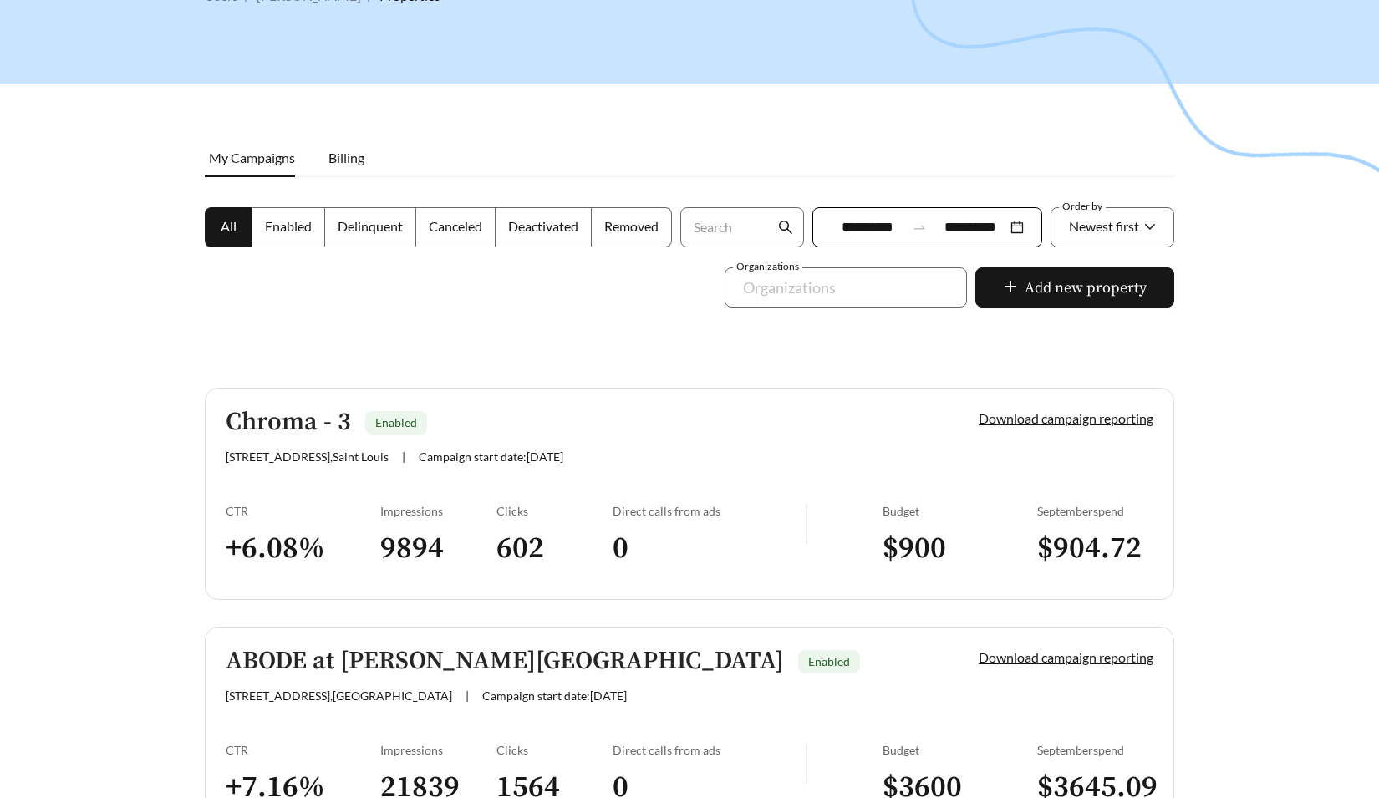
scroll to position [123, 0]
click at [589, 507] on div "Clicks" at bounding box center [554, 509] width 116 height 14
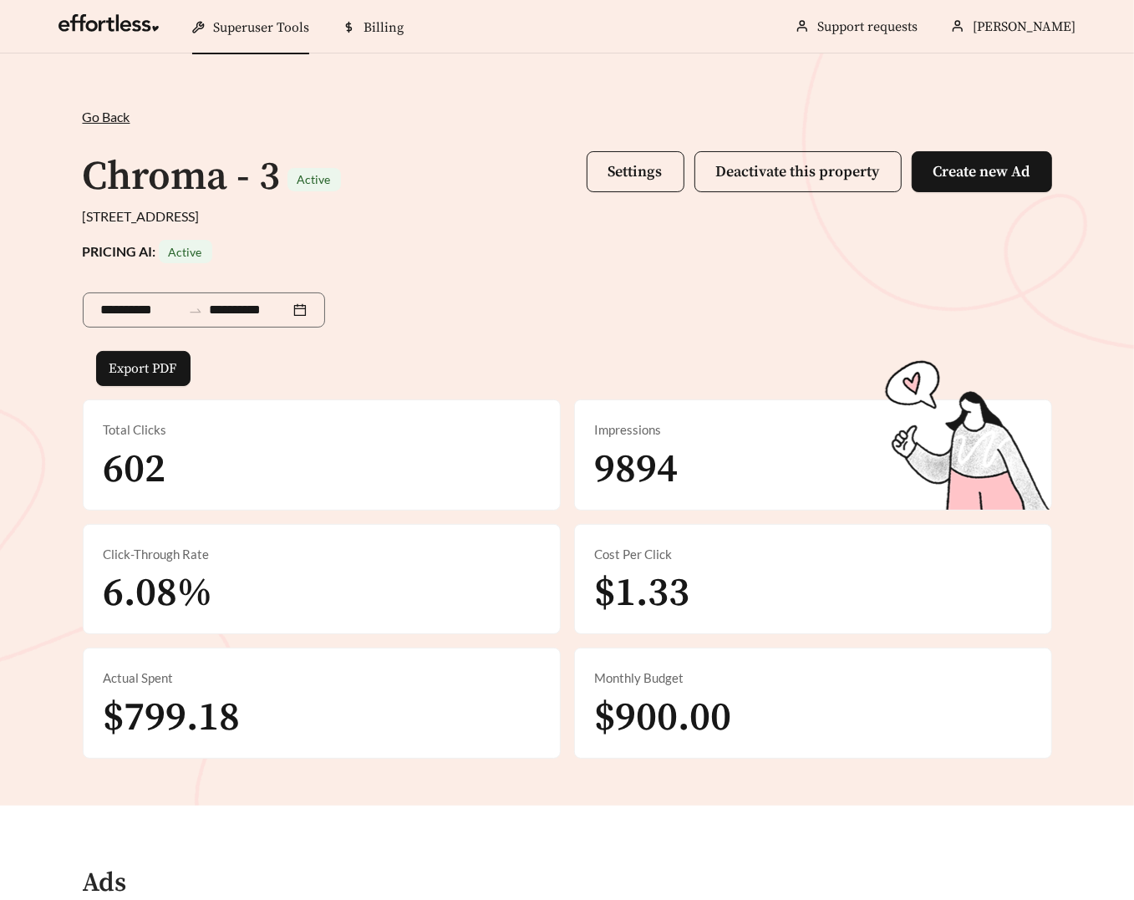
click at [1016, 783] on div "**********" at bounding box center [567, 429] width 1134 height 752
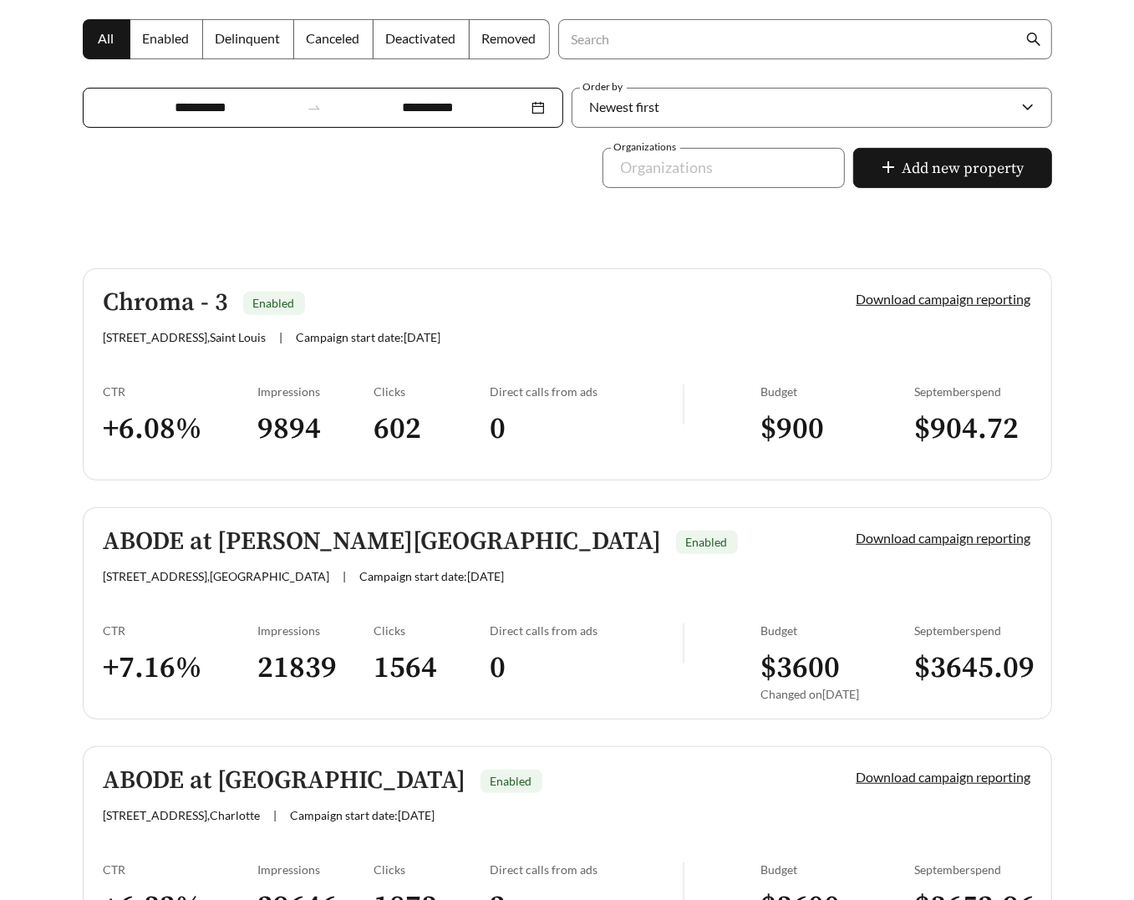
scroll to position [310, 0]
click at [293, 611] on link "ABODE at [PERSON_NAME][GEOGRAPHIC_DATA] Enabled [STREET_ADDRESS] | Campaign sta…" at bounding box center [568, 613] width 970 height 212
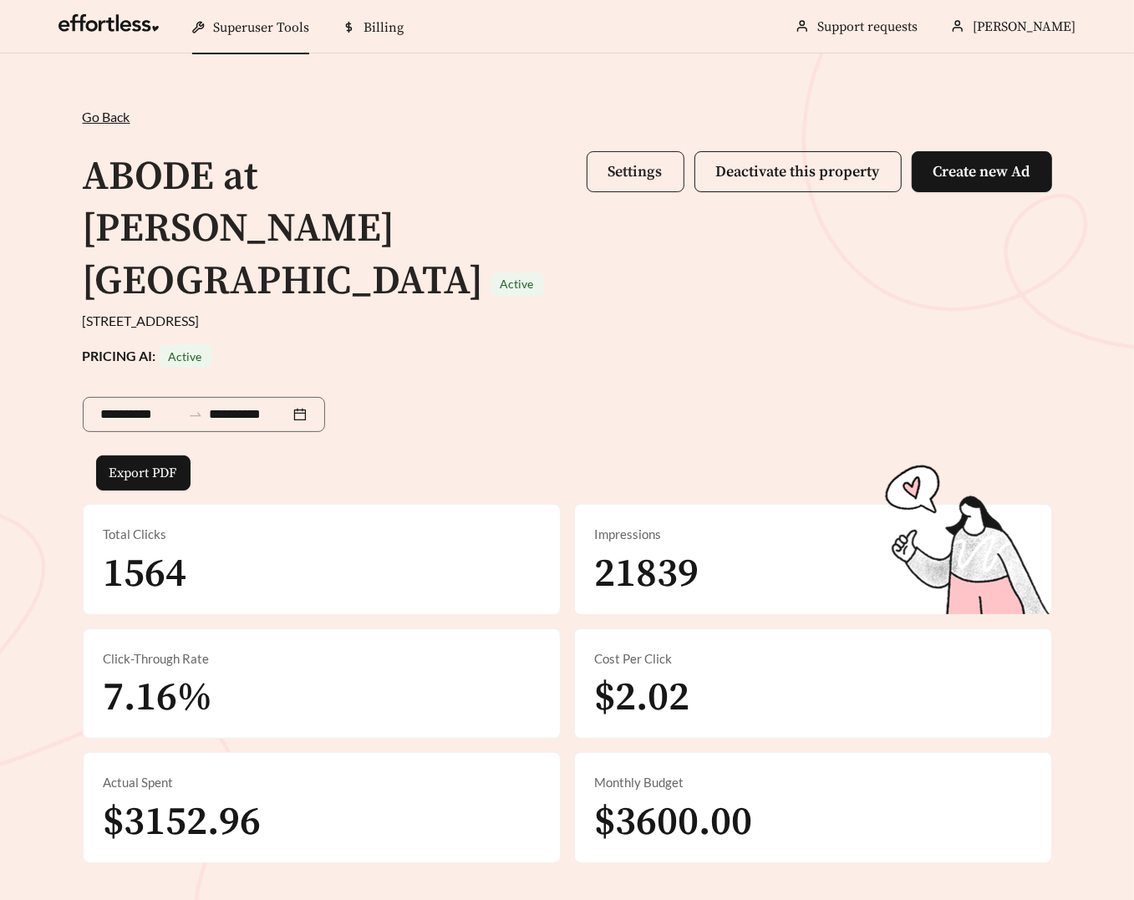
click at [636, 173] on span "Settings" at bounding box center [635, 171] width 54 height 19
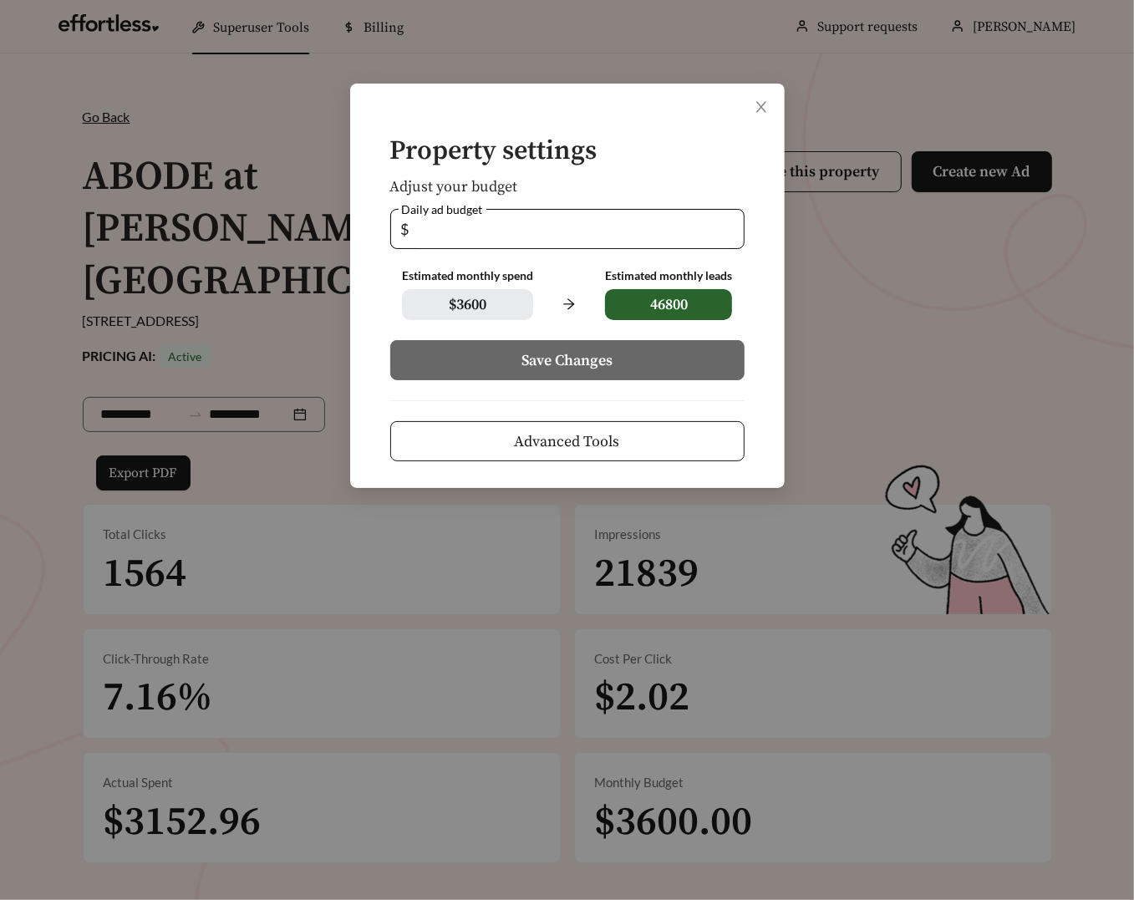
click at [583, 433] on span "Advanced Tools" at bounding box center [567, 441] width 105 height 23
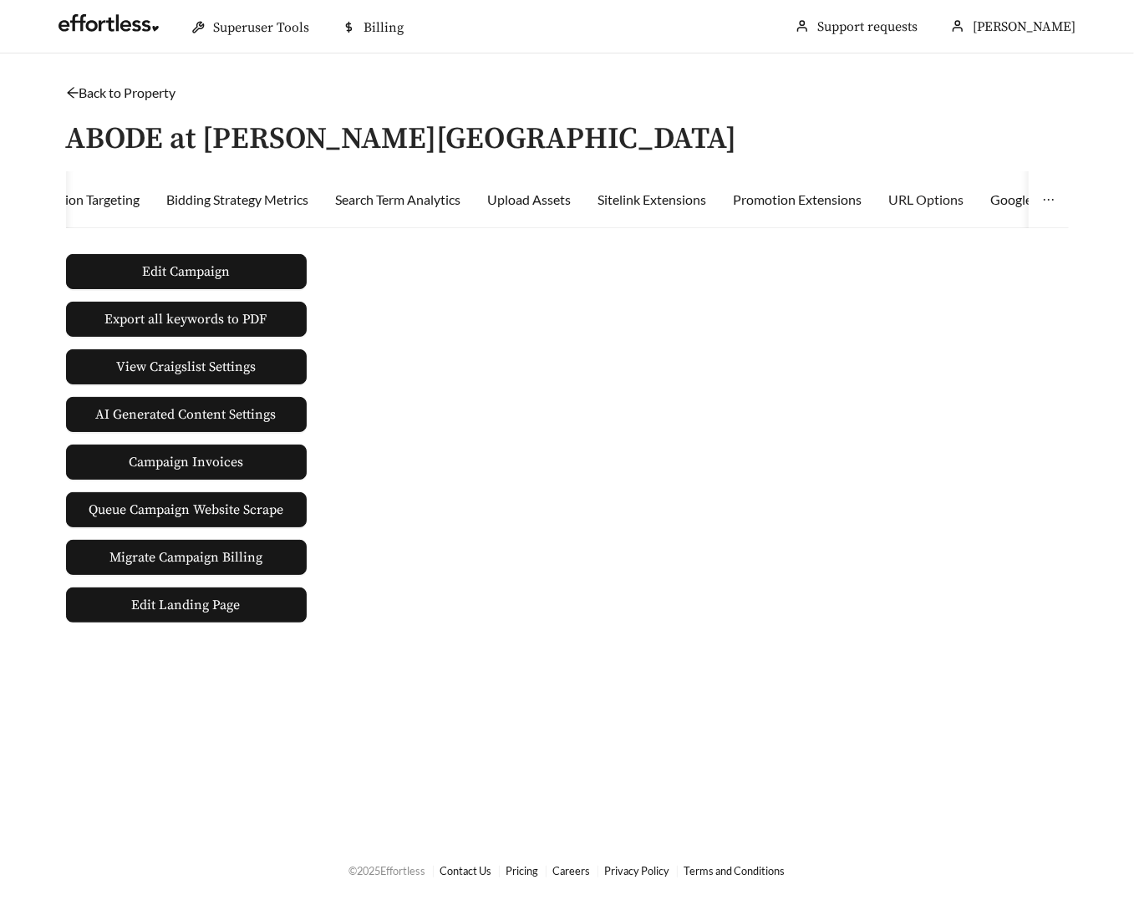
click at [930, 186] on div "URL Options" at bounding box center [926, 199] width 75 height 57
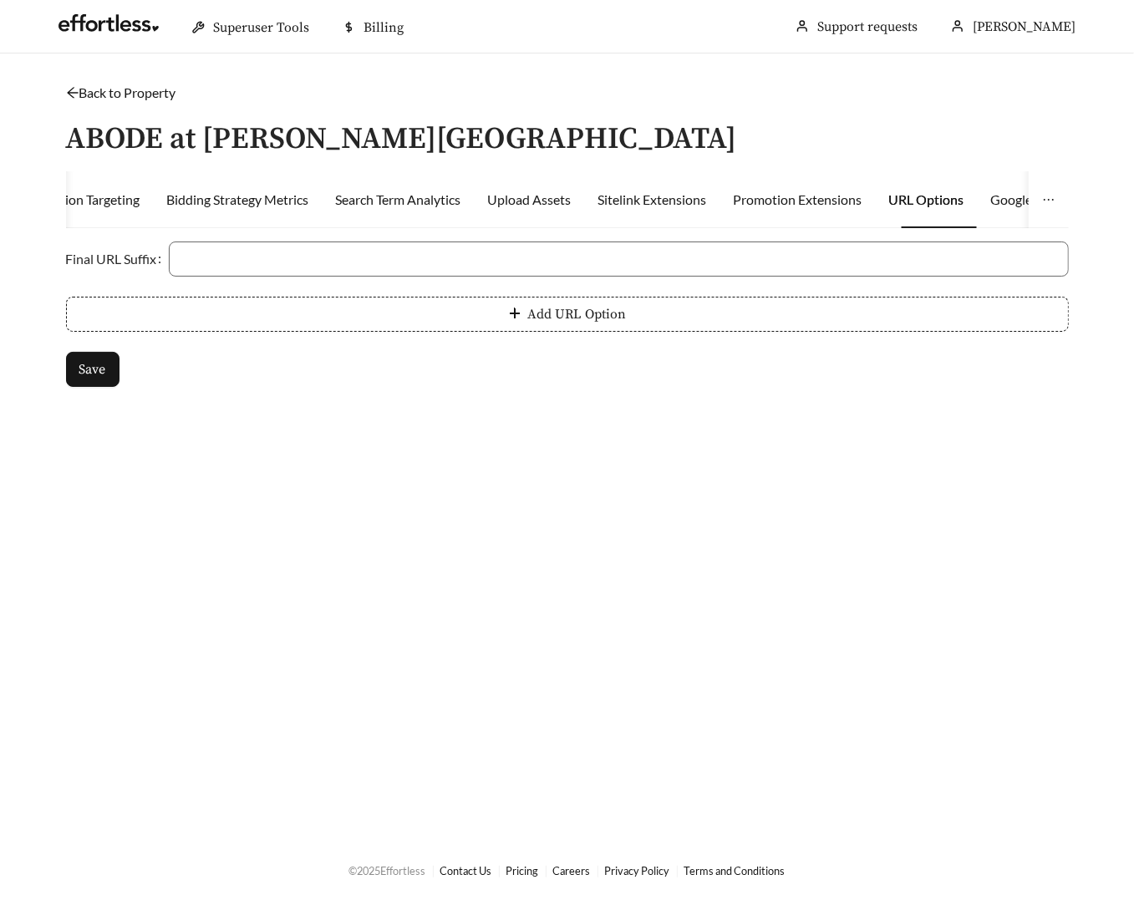
click at [130, 97] on link "Back to Property" at bounding box center [121, 92] width 110 height 16
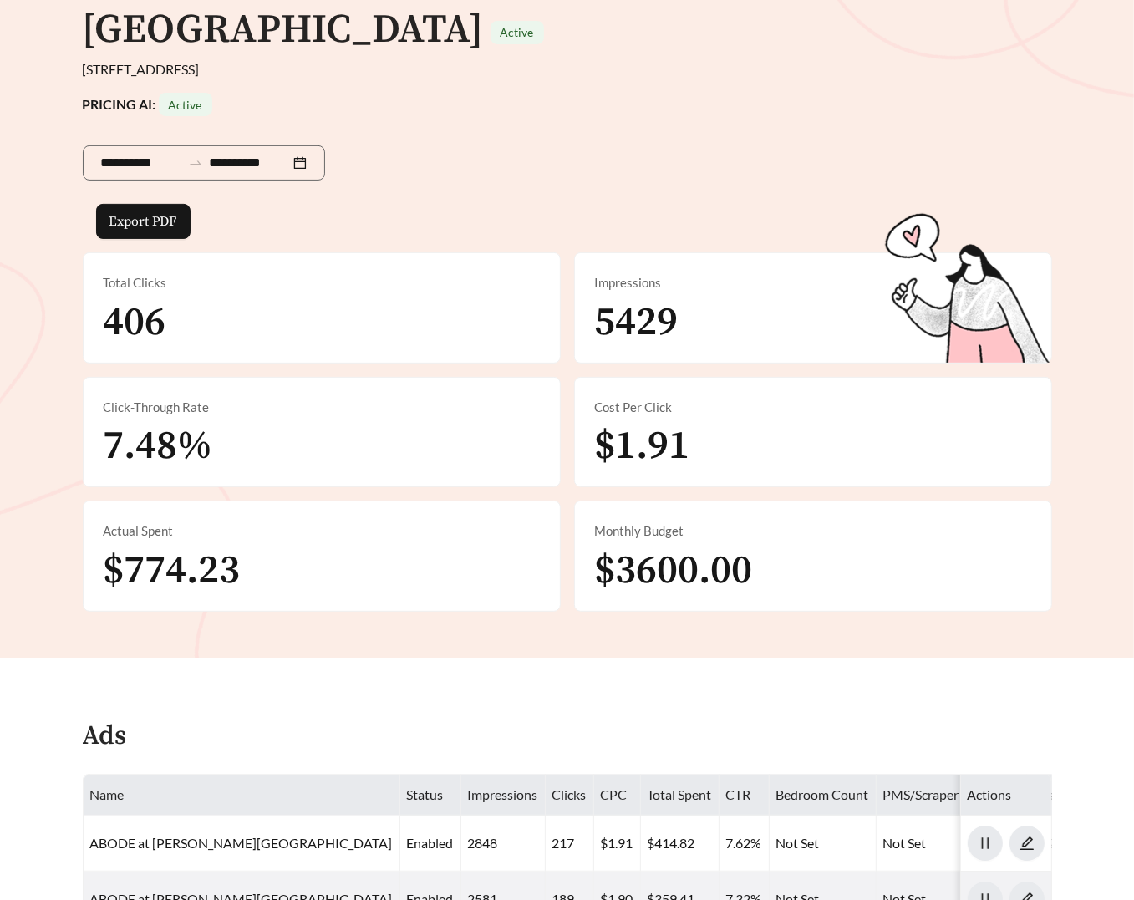
scroll to position [254, 0]
